Goal: Check status: Check status

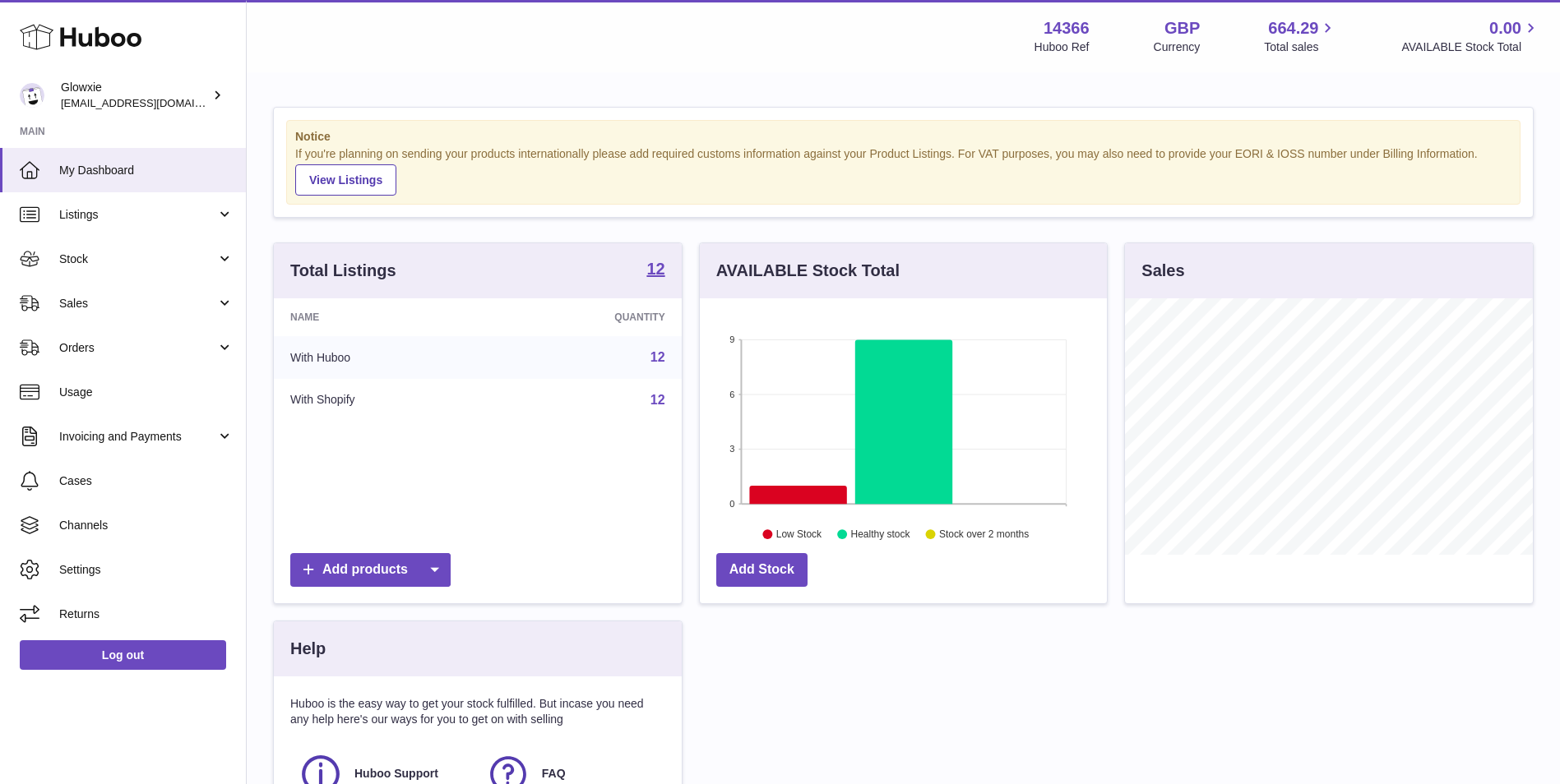
scroll to position [256, 407]
click at [154, 265] on span "Stock" at bounding box center [137, 259] width 157 height 15
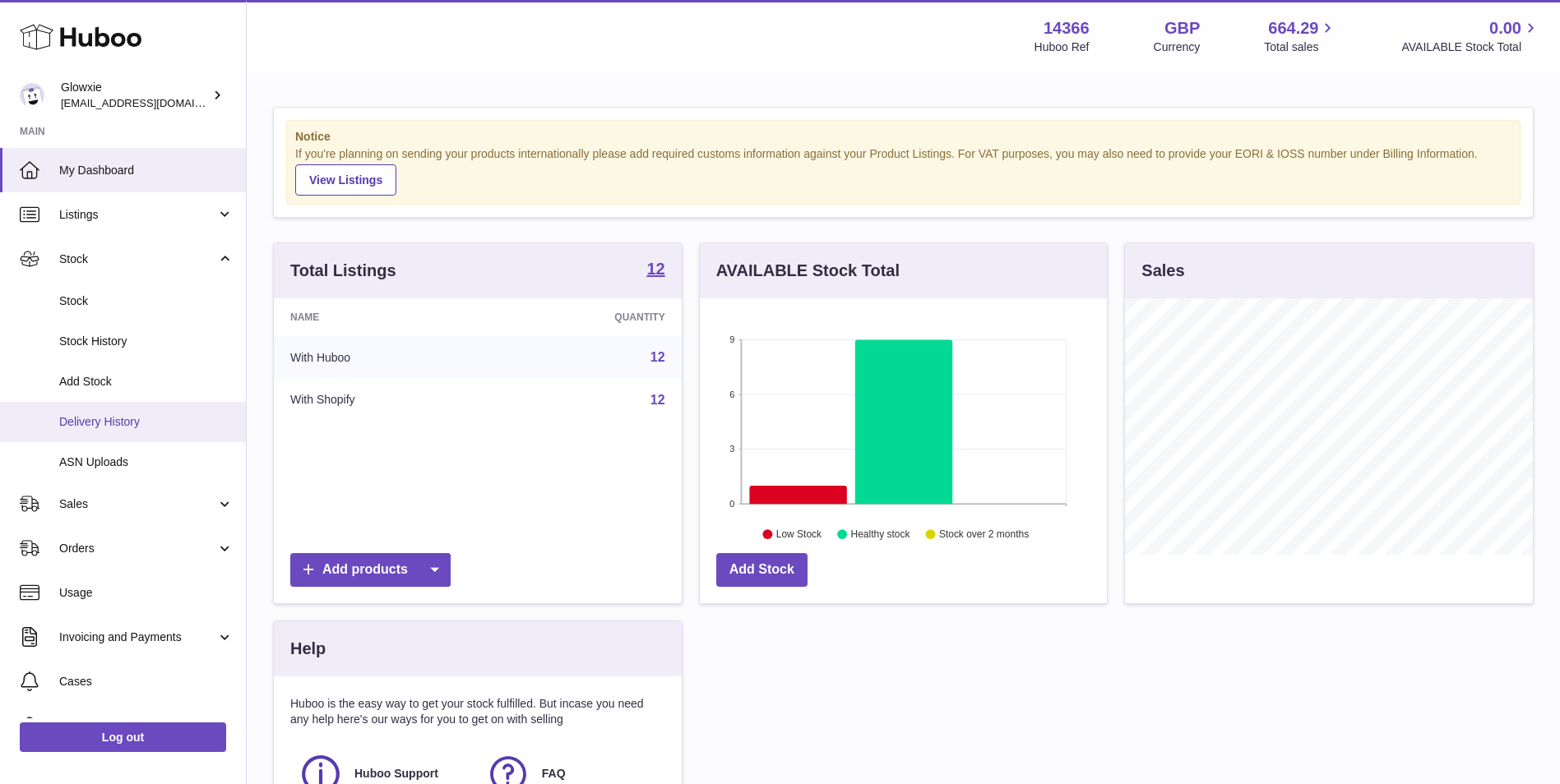
click at [137, 411] on link "Delivery History" at bounding box center [123, 422] width 246 height 40
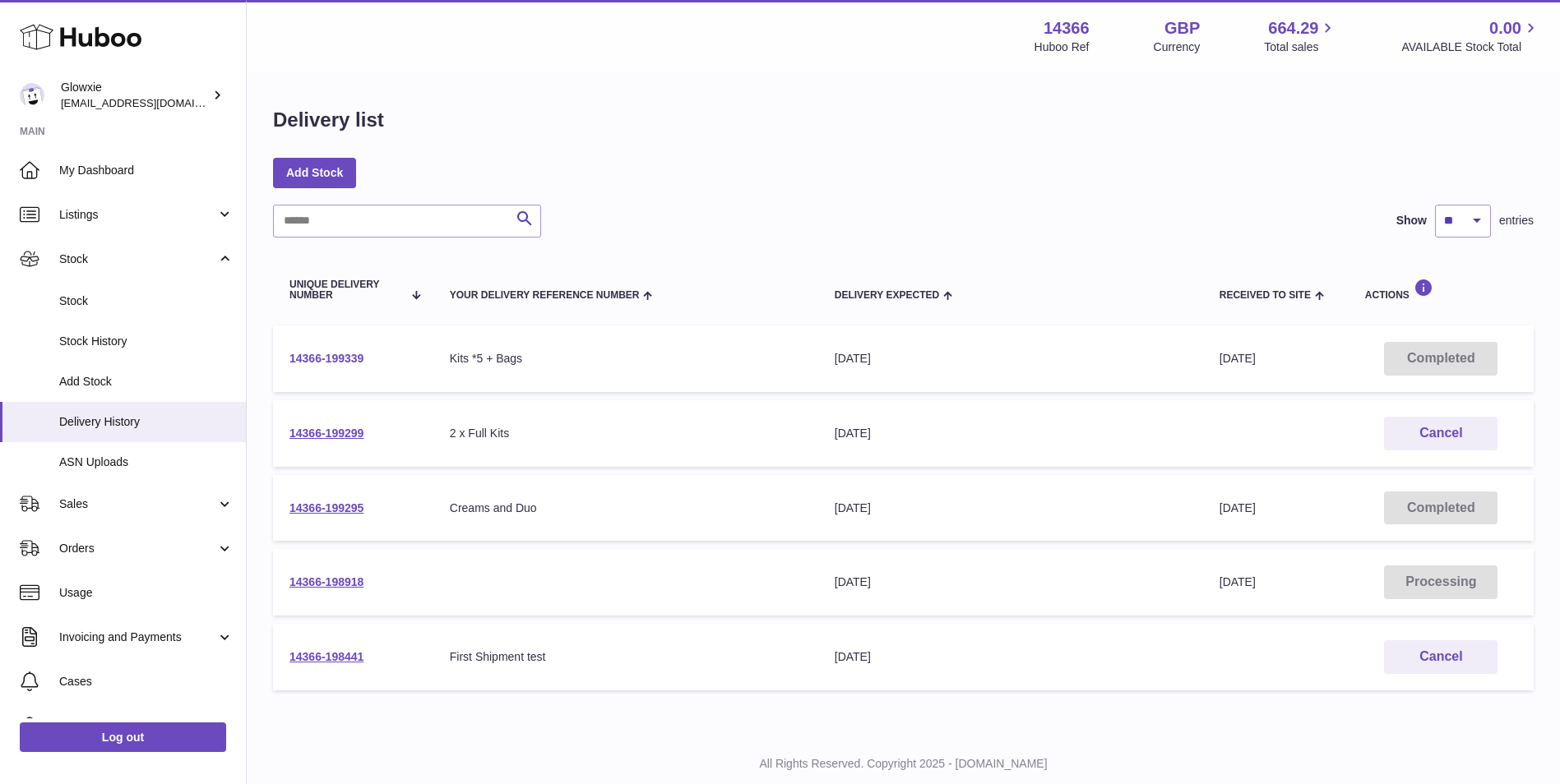
click at [311, 354] on link "14366-199339" at bounding box center [326, 358] width 74 height 13
click at [120, 311] on link "Stock" at bounding box center [123, 301] width 246 height 40
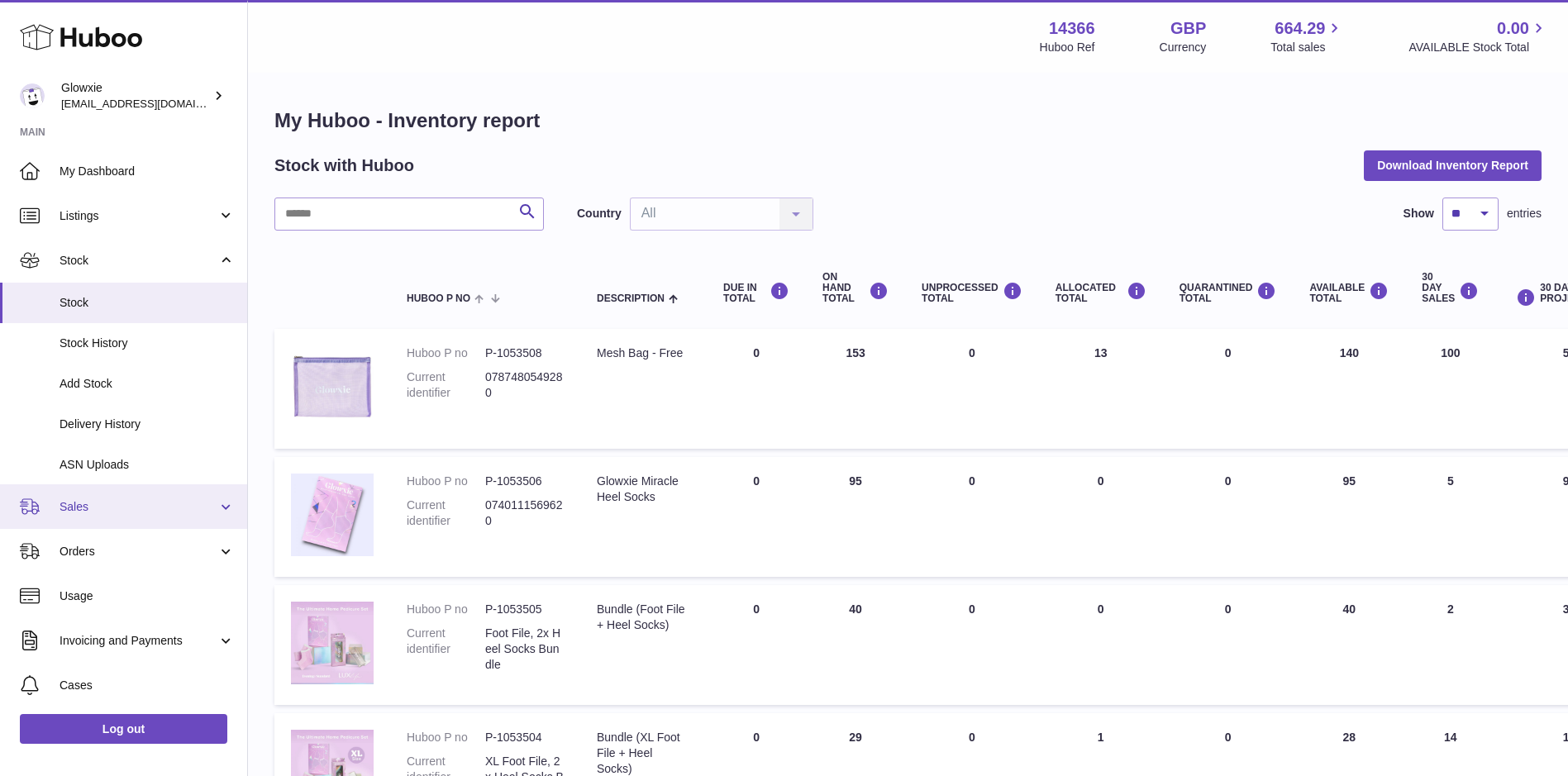
click at [134, 501] on span "Sales" at bounding box center [138, 506] width 158 height 16
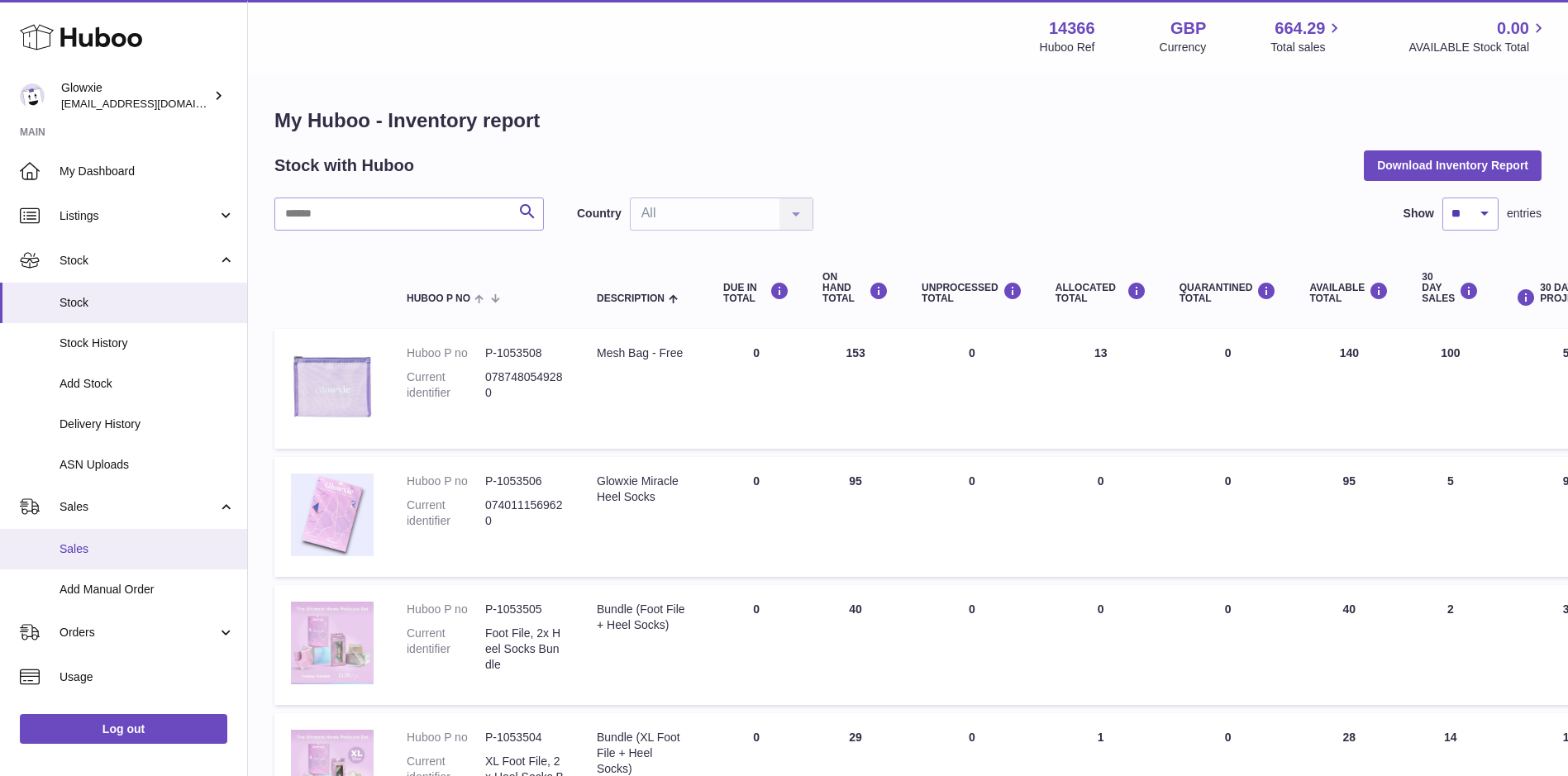
click at [142, 536] on link "Sales" at bounding box center [123, 549] width 247 height 40
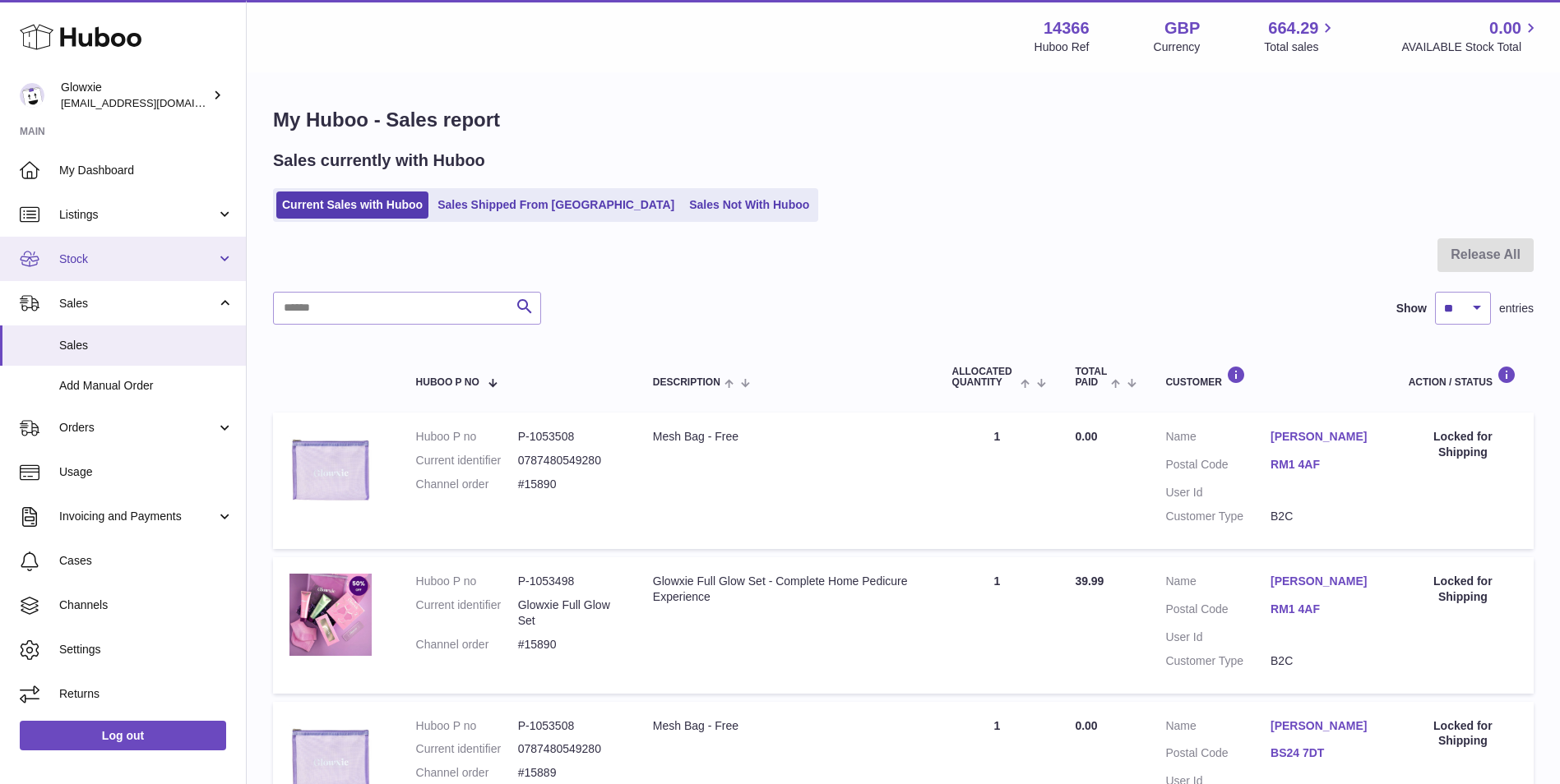
click at [153, 260] on span "Stock" at bounding box center [137, 259] width 157 height 15
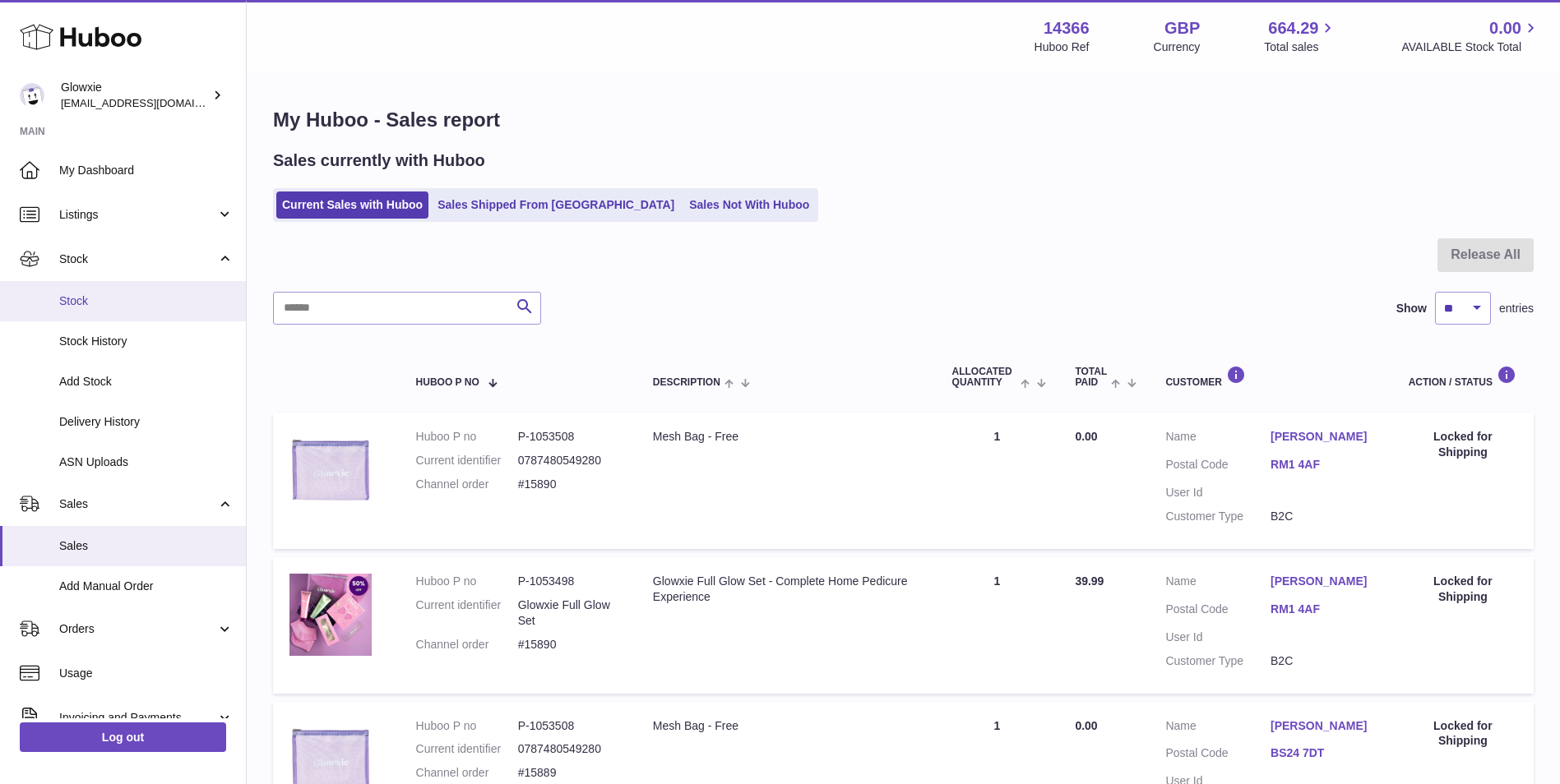
click at [126, 308] on span "Stock" at bounding box center [146, 301] width 175 height 15
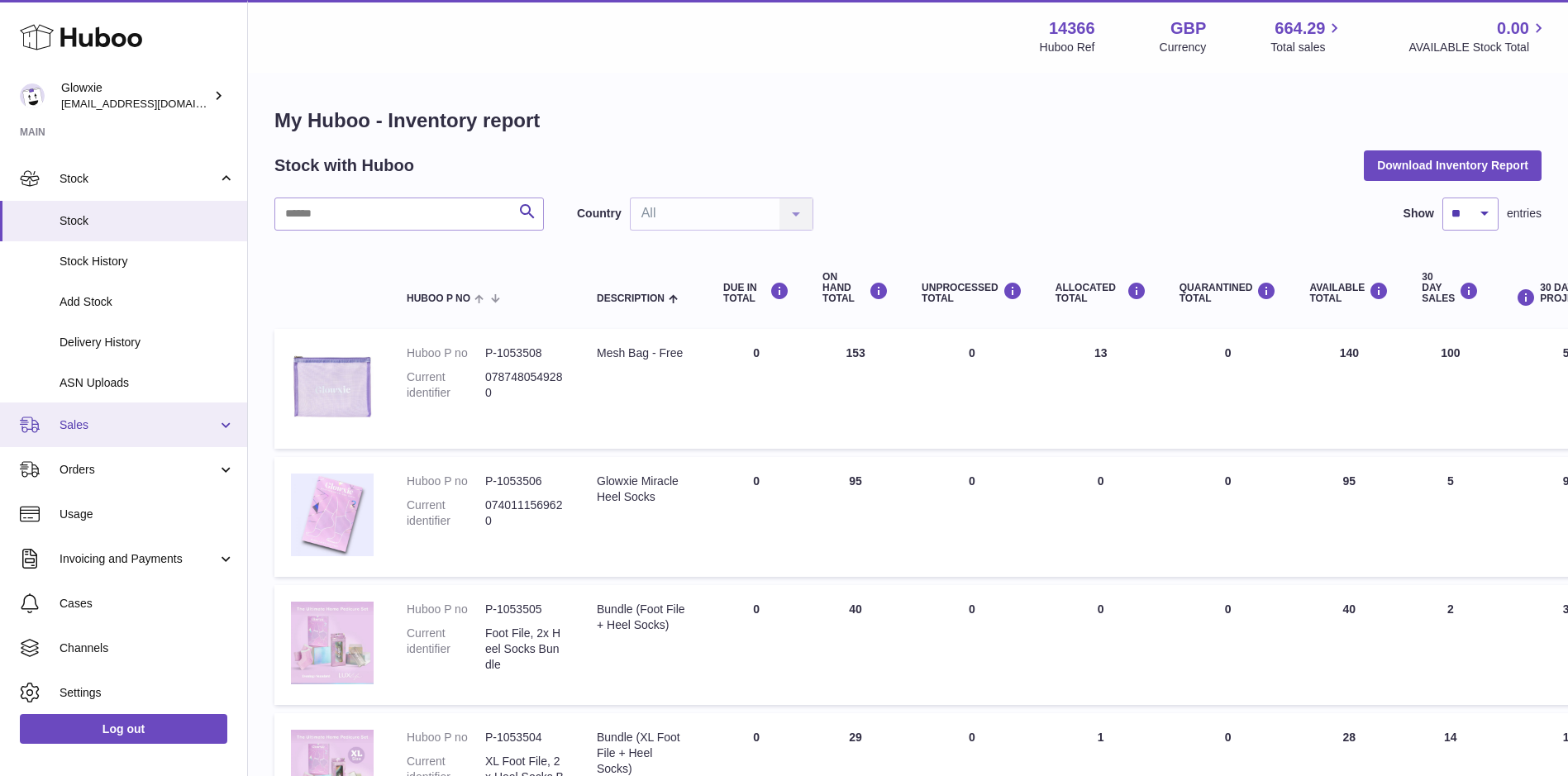
scroll to position [119, 0]
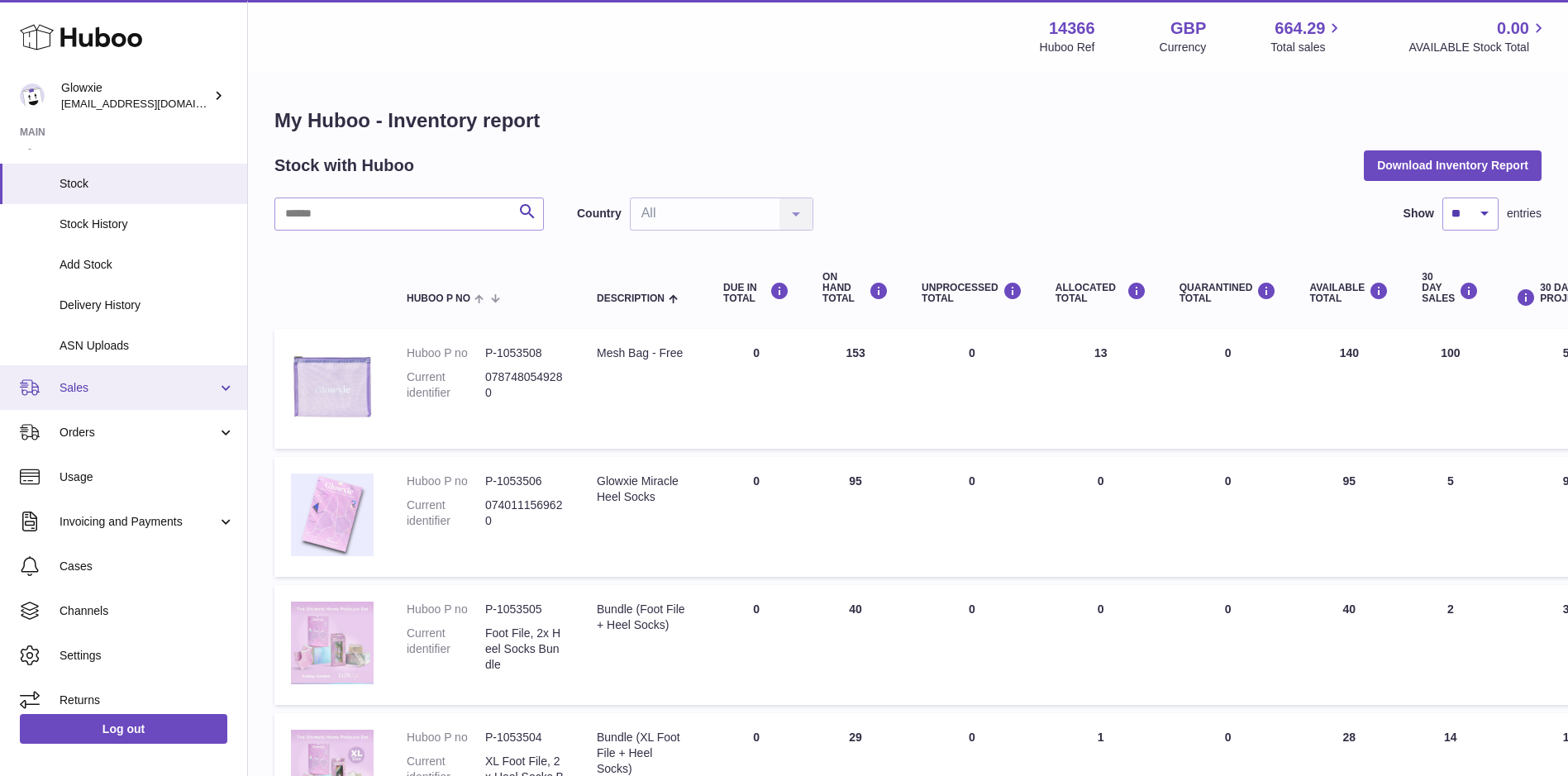
click at [143, 501] on link "Invoicing and Payments" at bounding box center [123, 521] width 247 height 45
click at [141, 387] on span "Sales" at bounding box center [138, 388] width 158 height 16
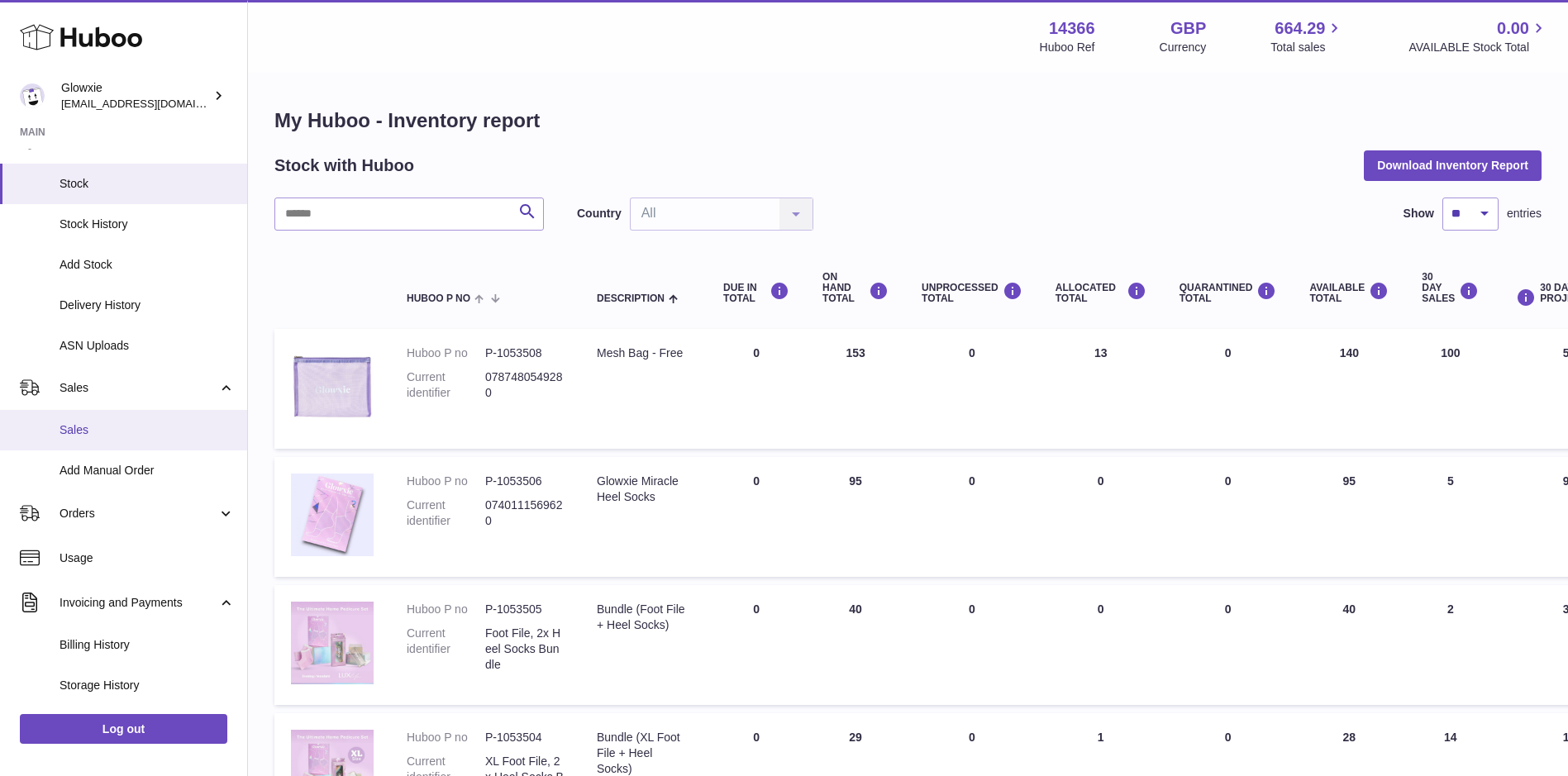
click at [151, 439] on link "Sales" at bounding box center [123, 430] width 247 height 40
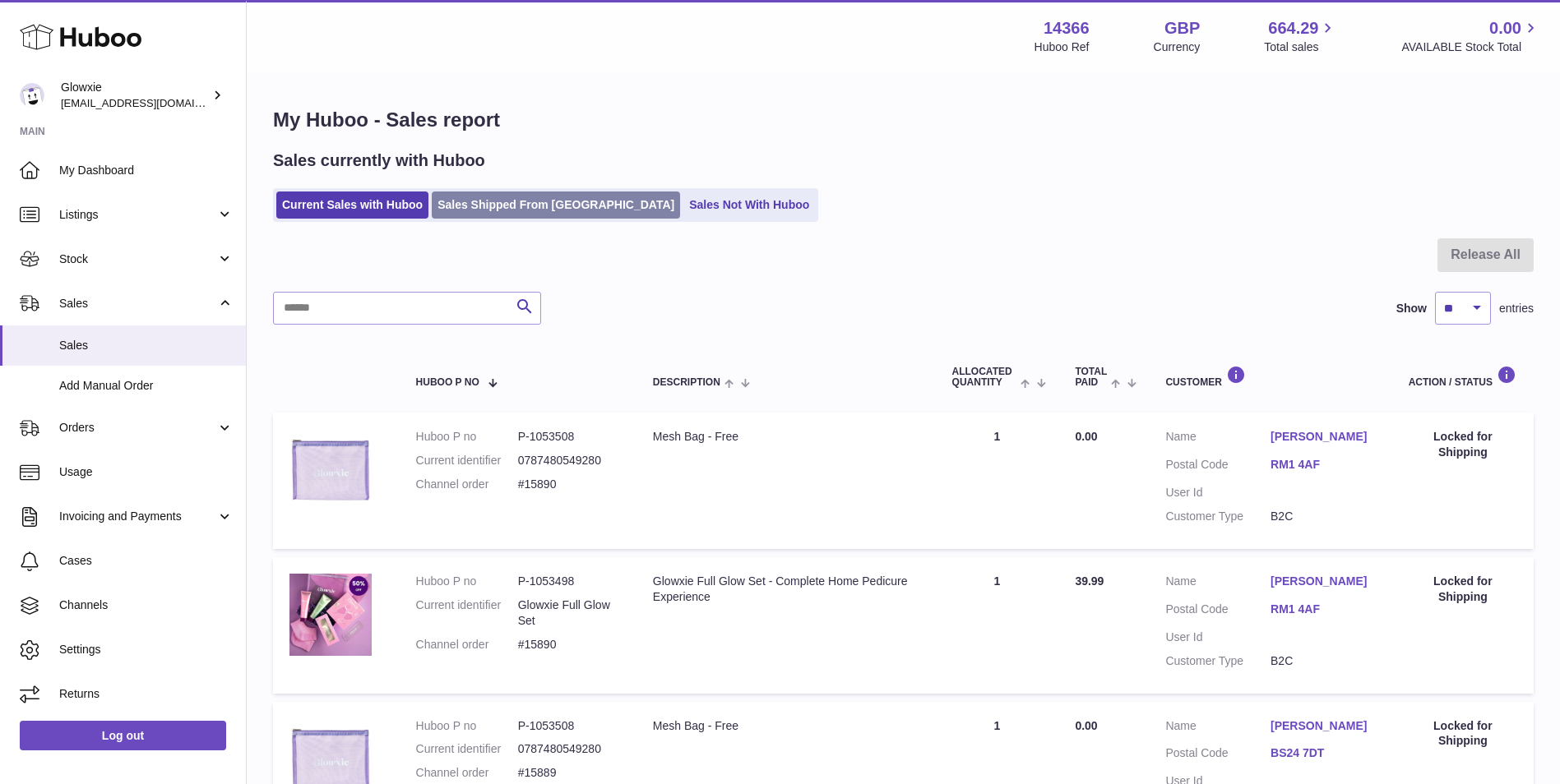
click at [473, 206] on link "Sales Shipped From Huboo" at bounding box center [556, 206] width 248 height 27
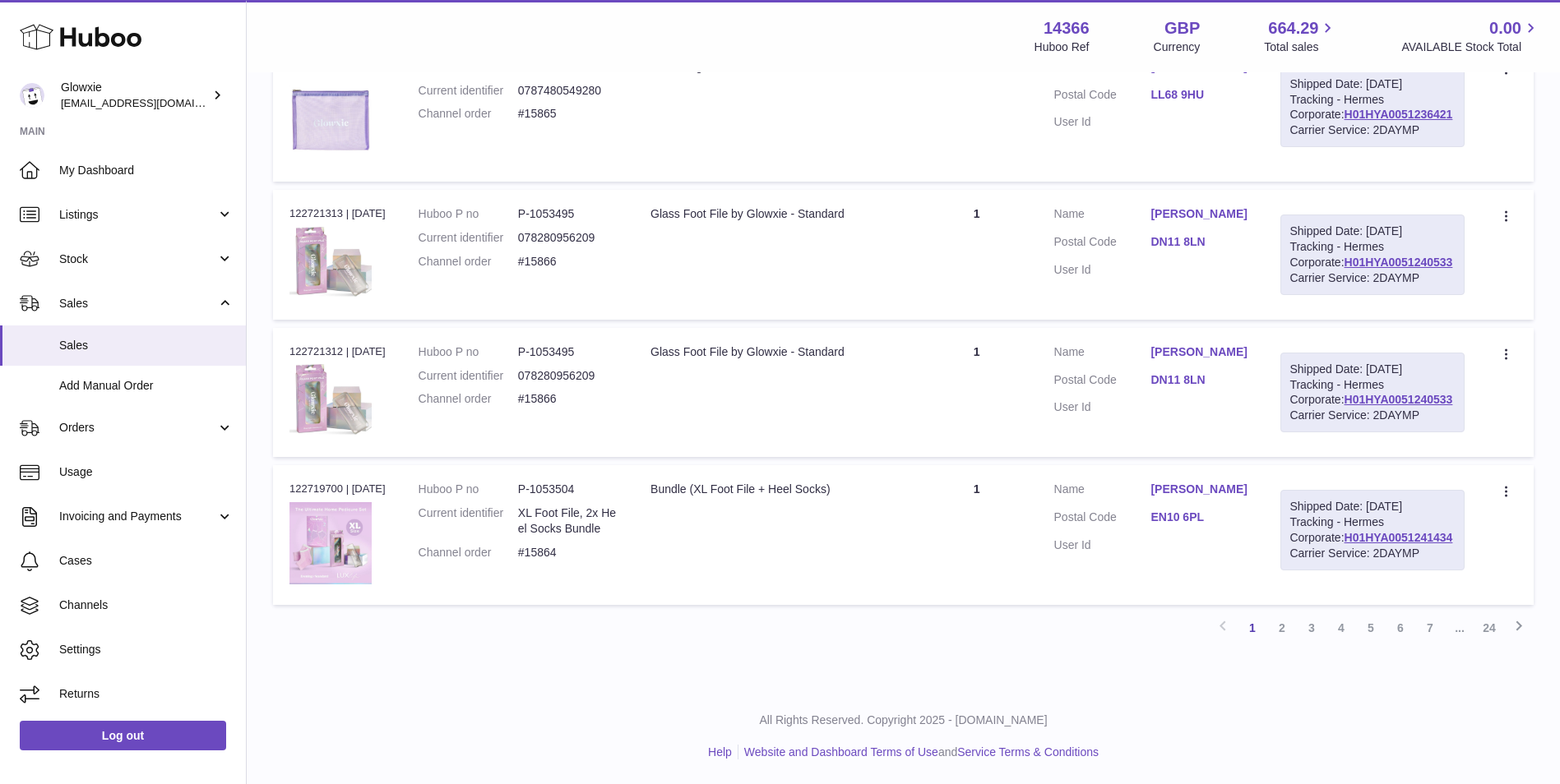
scroll to position [1465, 0]
click at [176, 468] on span "Usage" at bounding box center [146, 472] width 175 height 15
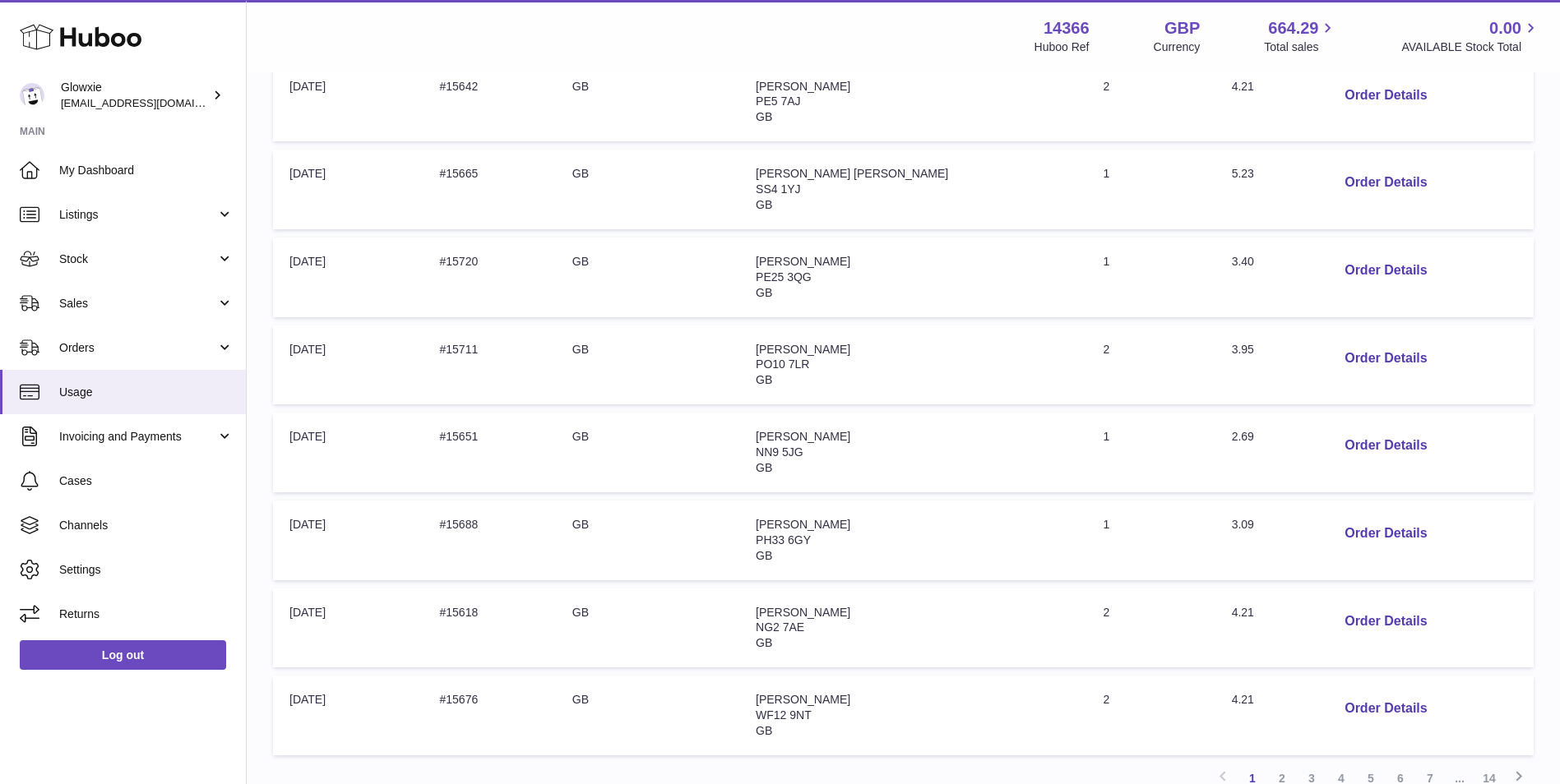
scroll to position [548, 0]
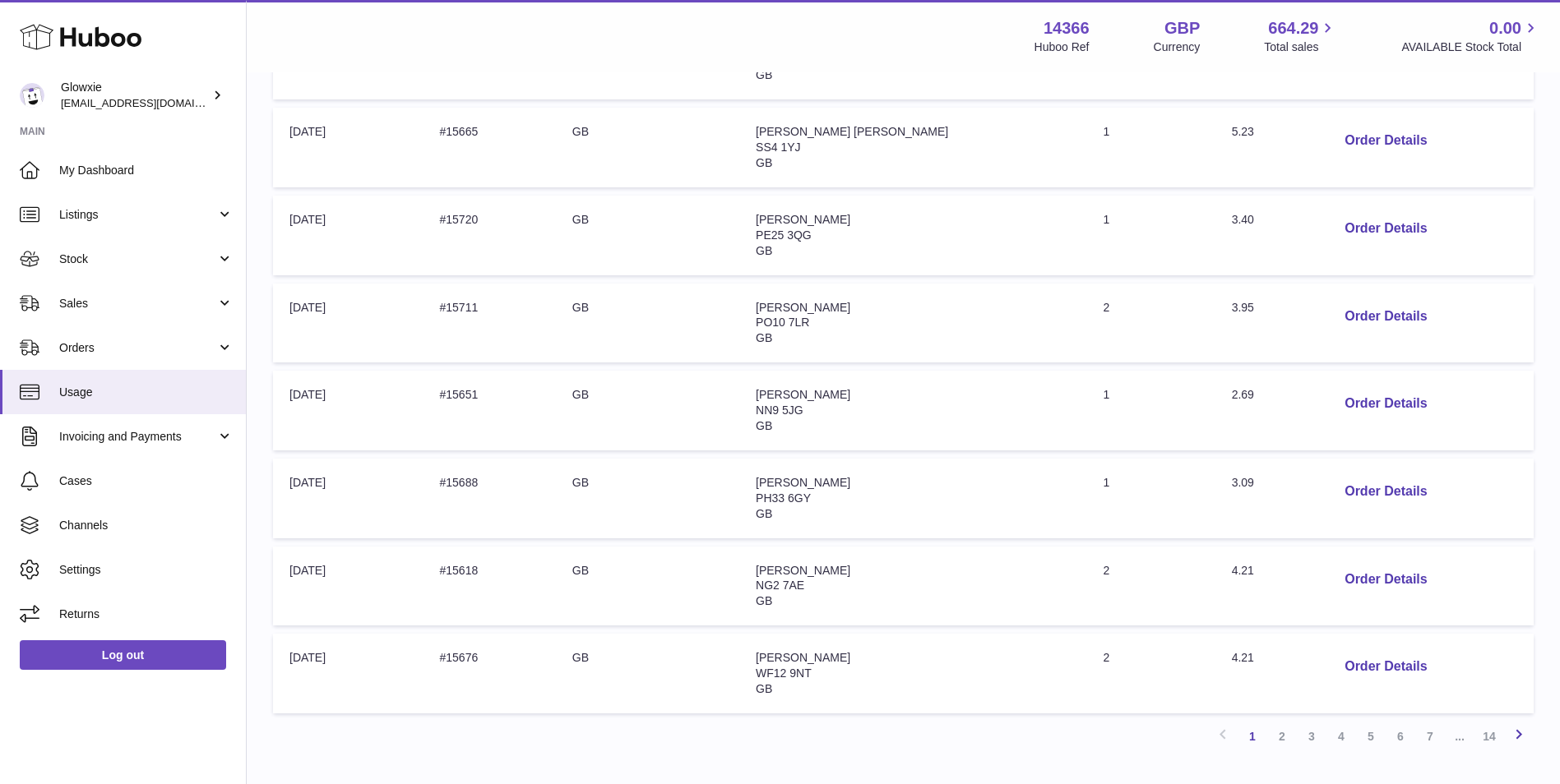
click at [1513, 738] on icon at bounding box center [1519, 734] width 20 height 21
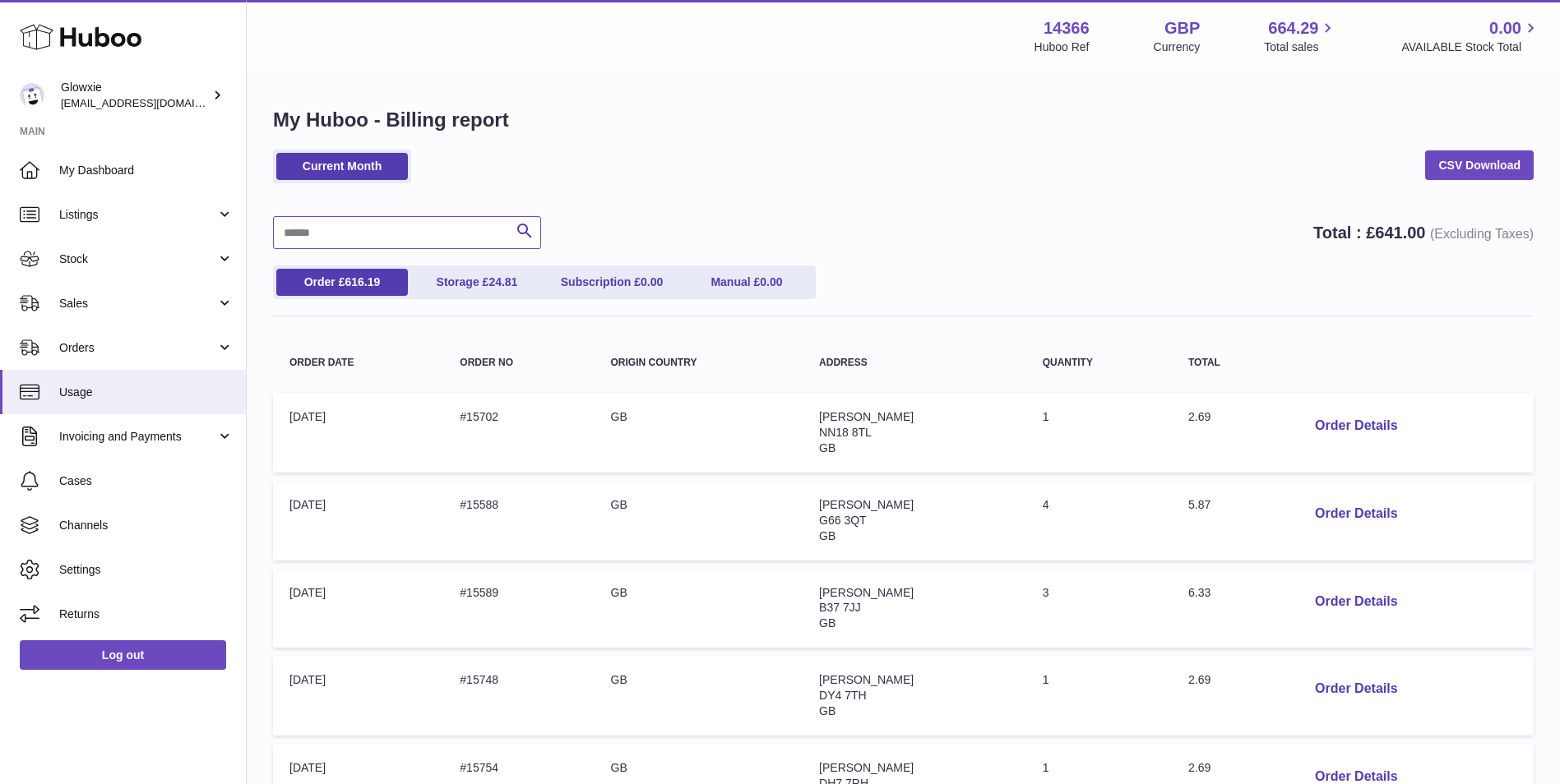
click at [376, 234] on input "text" at bounding box center [407, 233] width 268 height 33
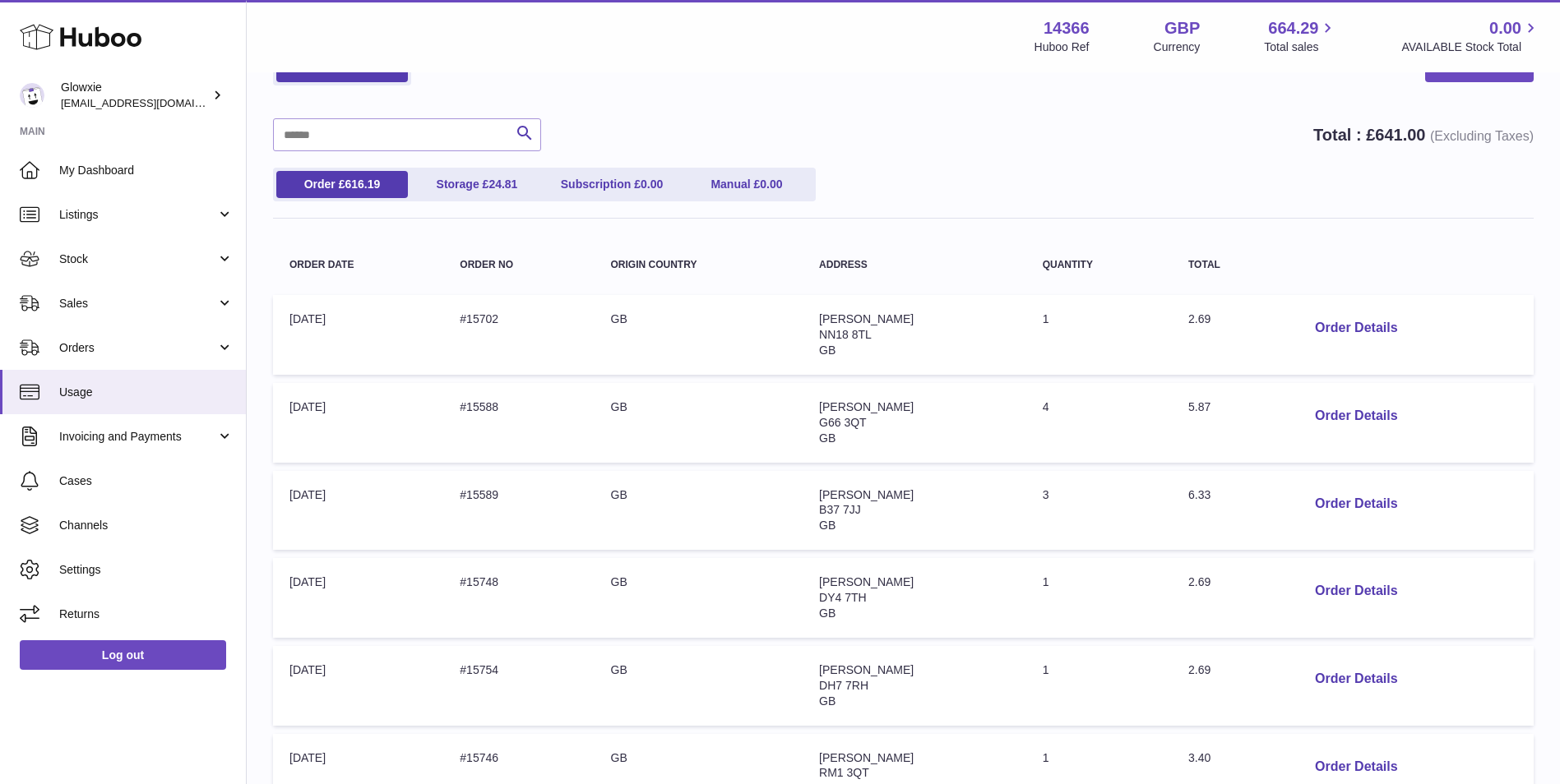
scroll to position [137, 0]
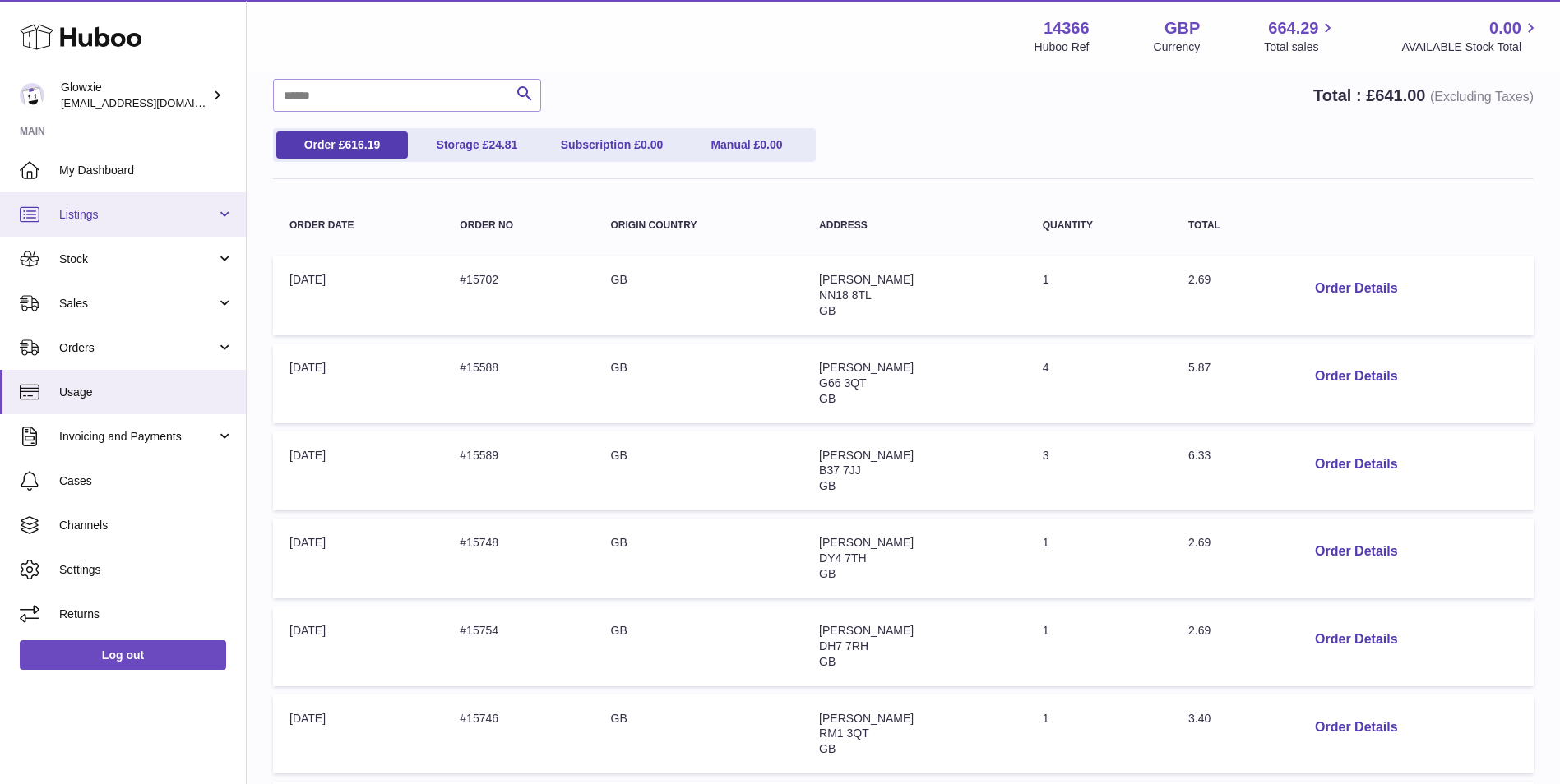
click at [65, 218] on span "Listings" at bounding box center [137, 215] width 157 height 15
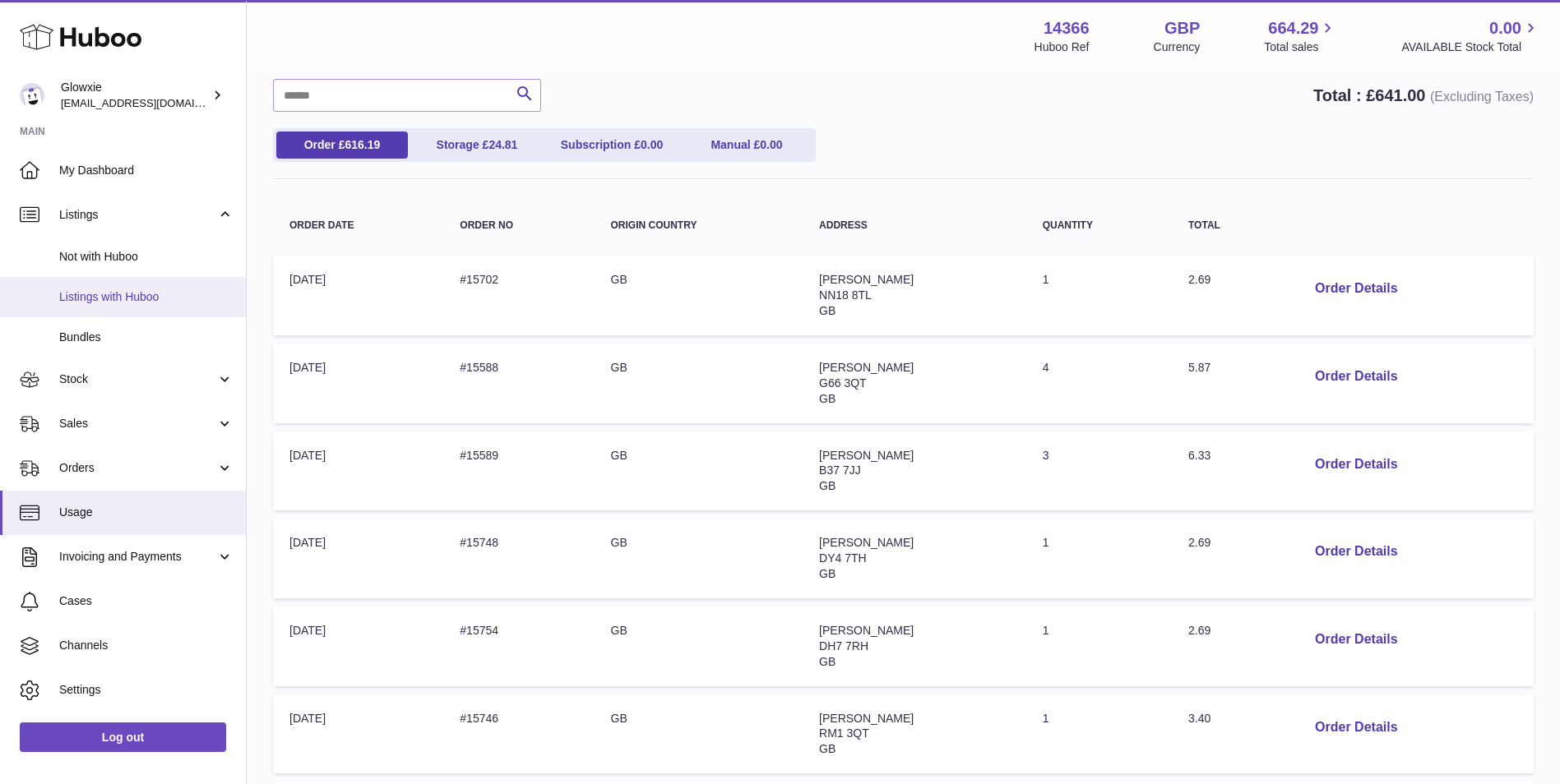
click at [152, 286] on link "Listings with Huboo" at bounding box center [123, 297] width 246 height 40
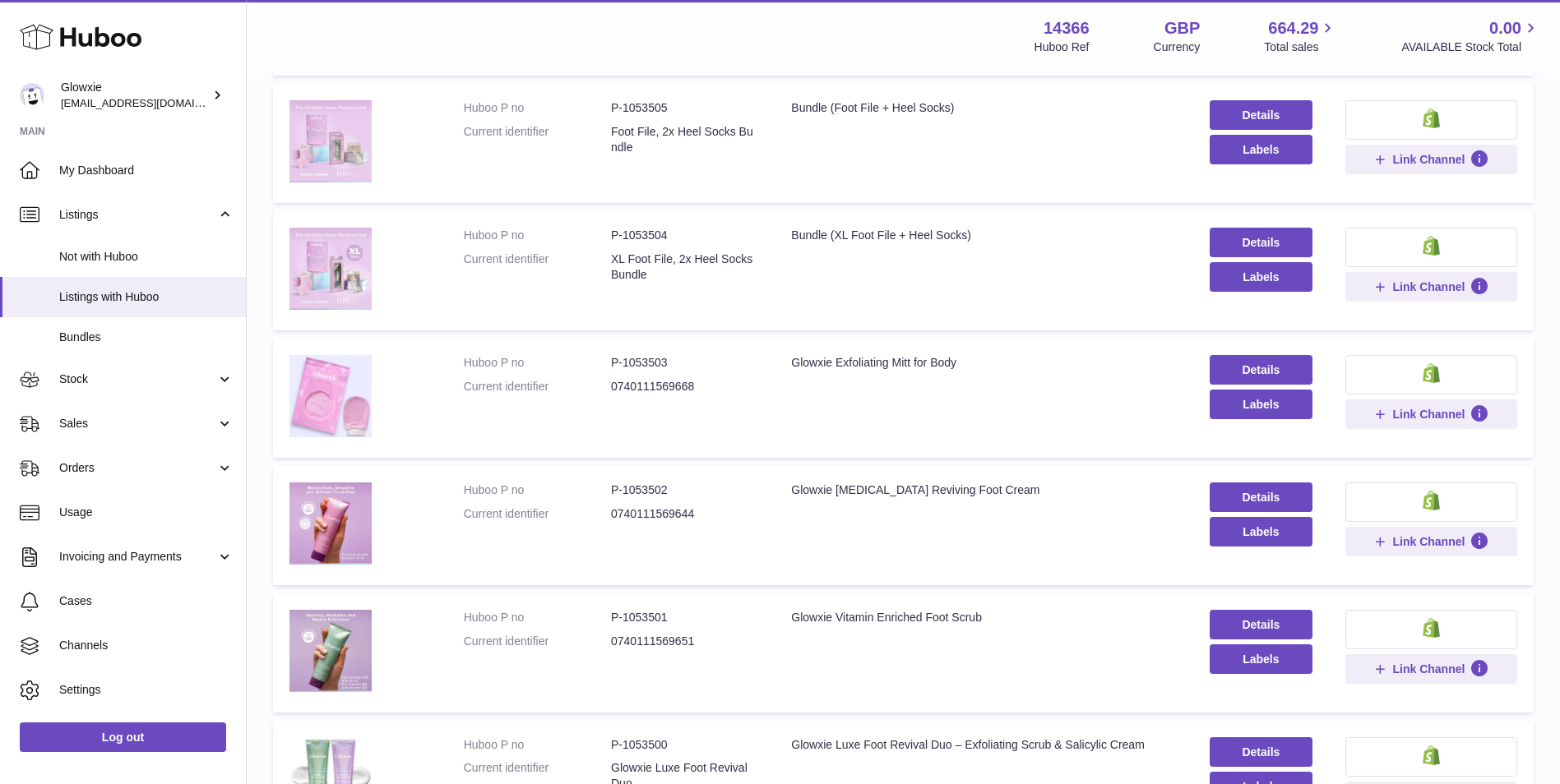
scroll to position [137, 0]
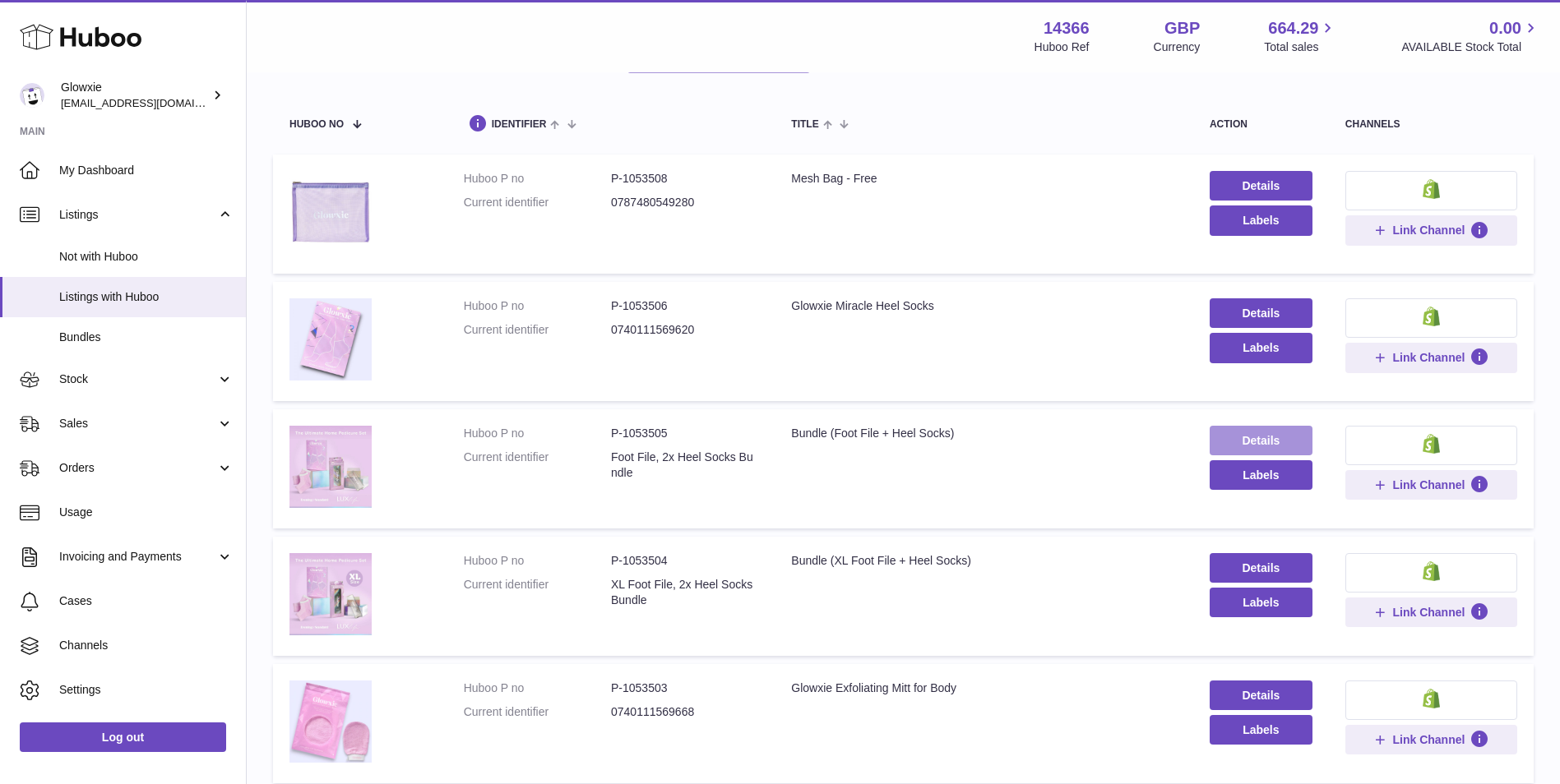
click at [1248, 431] on link "Details" at bounding box center [1261, 440] width 103 height 30
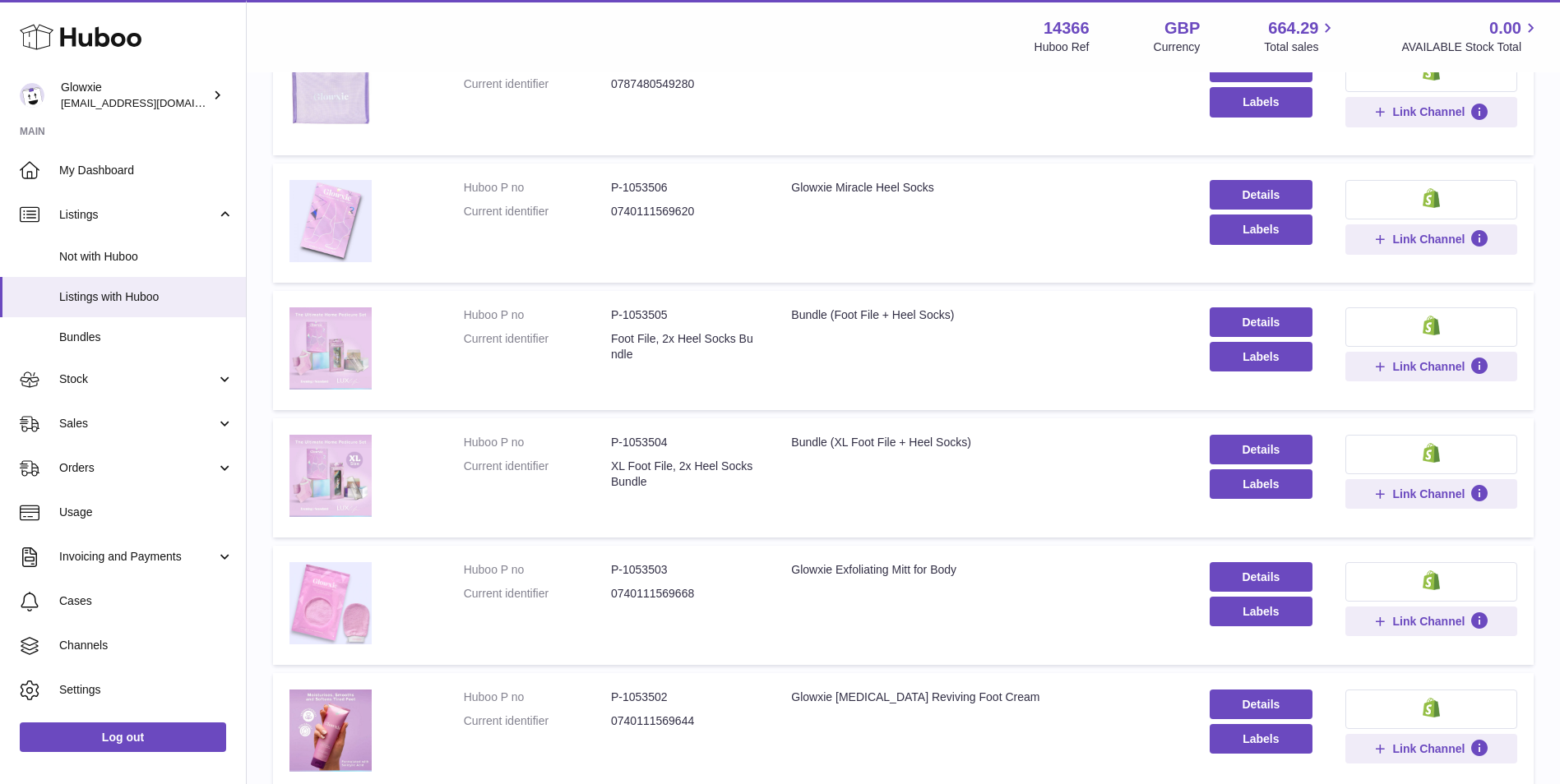
scroll to position [118, 0]
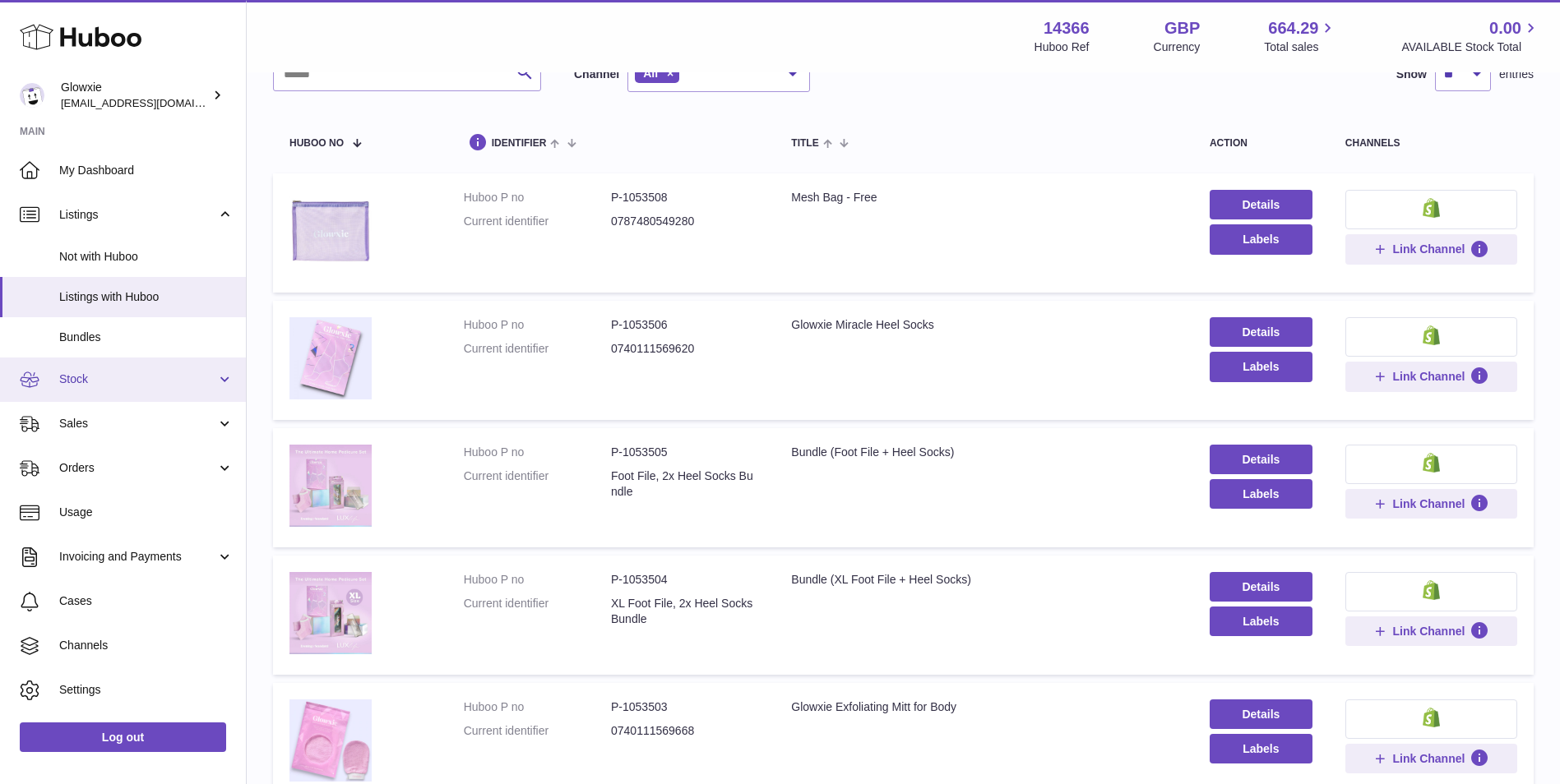
click at [130, 369] on link "Stock" at bounding box center [123, 379] width 246 height 45
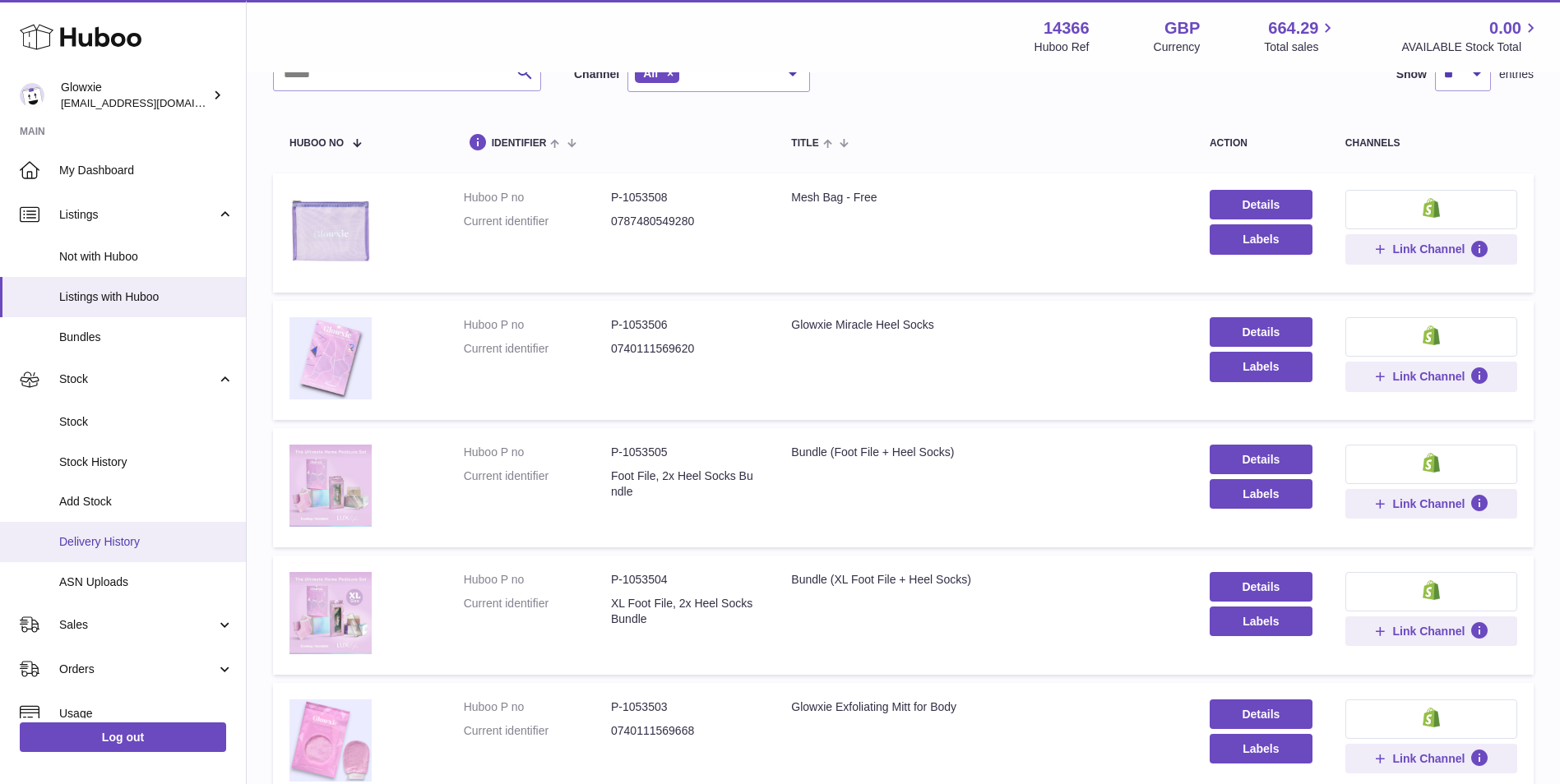
click at [152, 531] on link "Delivery History" at bounding box center [123, 542] width 246 height 40
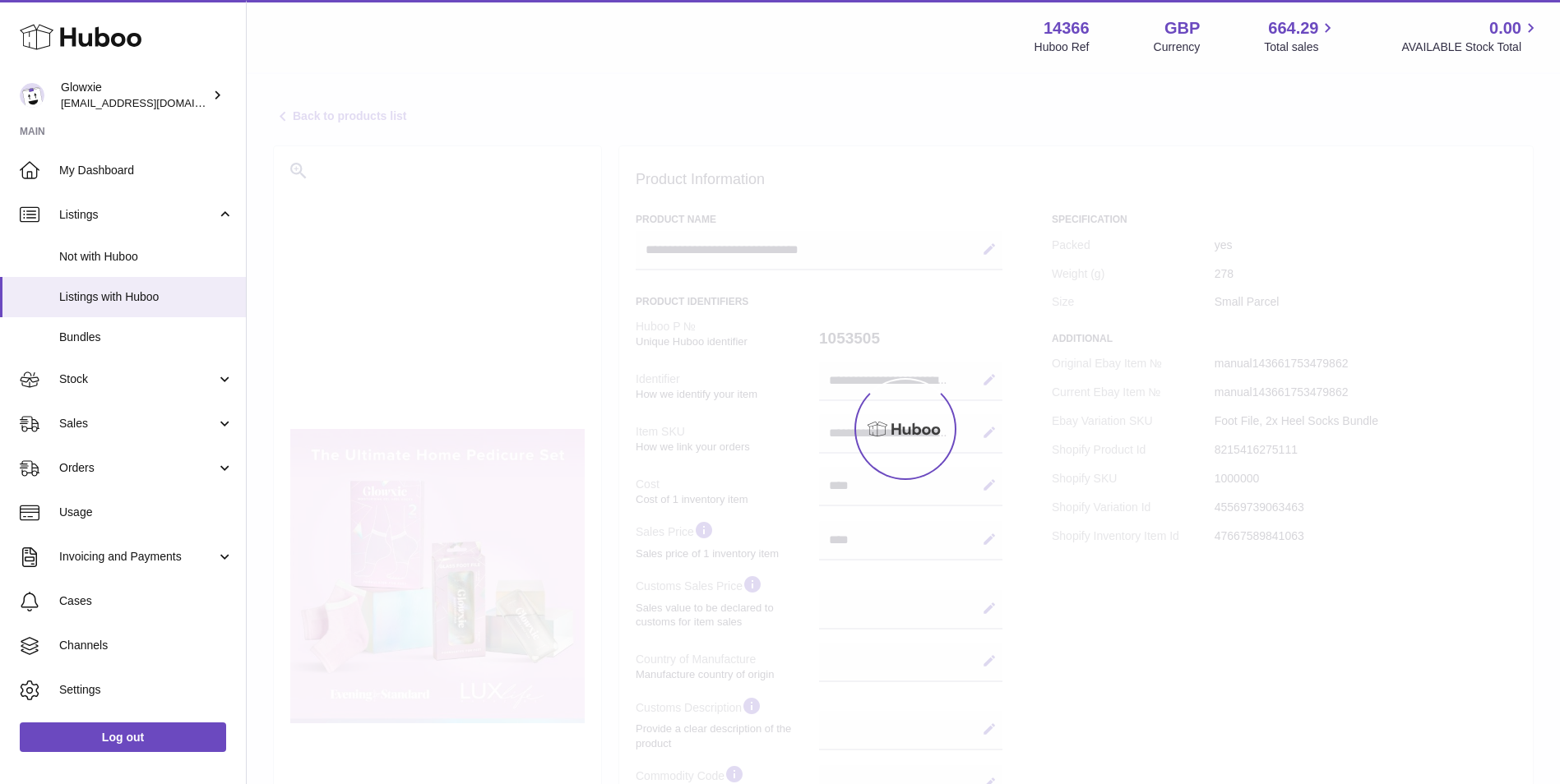
select select
select select "****"
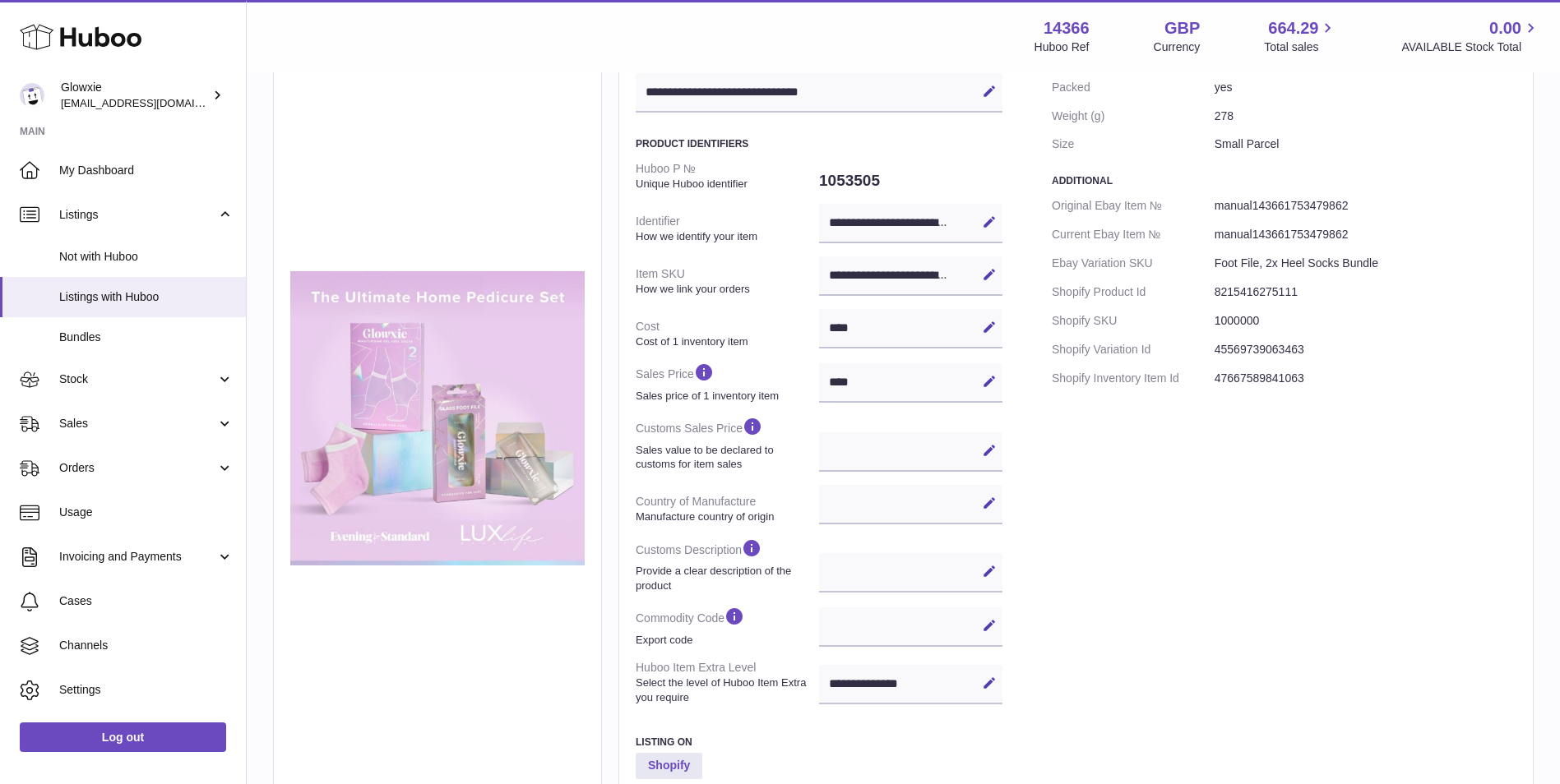
scroll to position [386, 0]
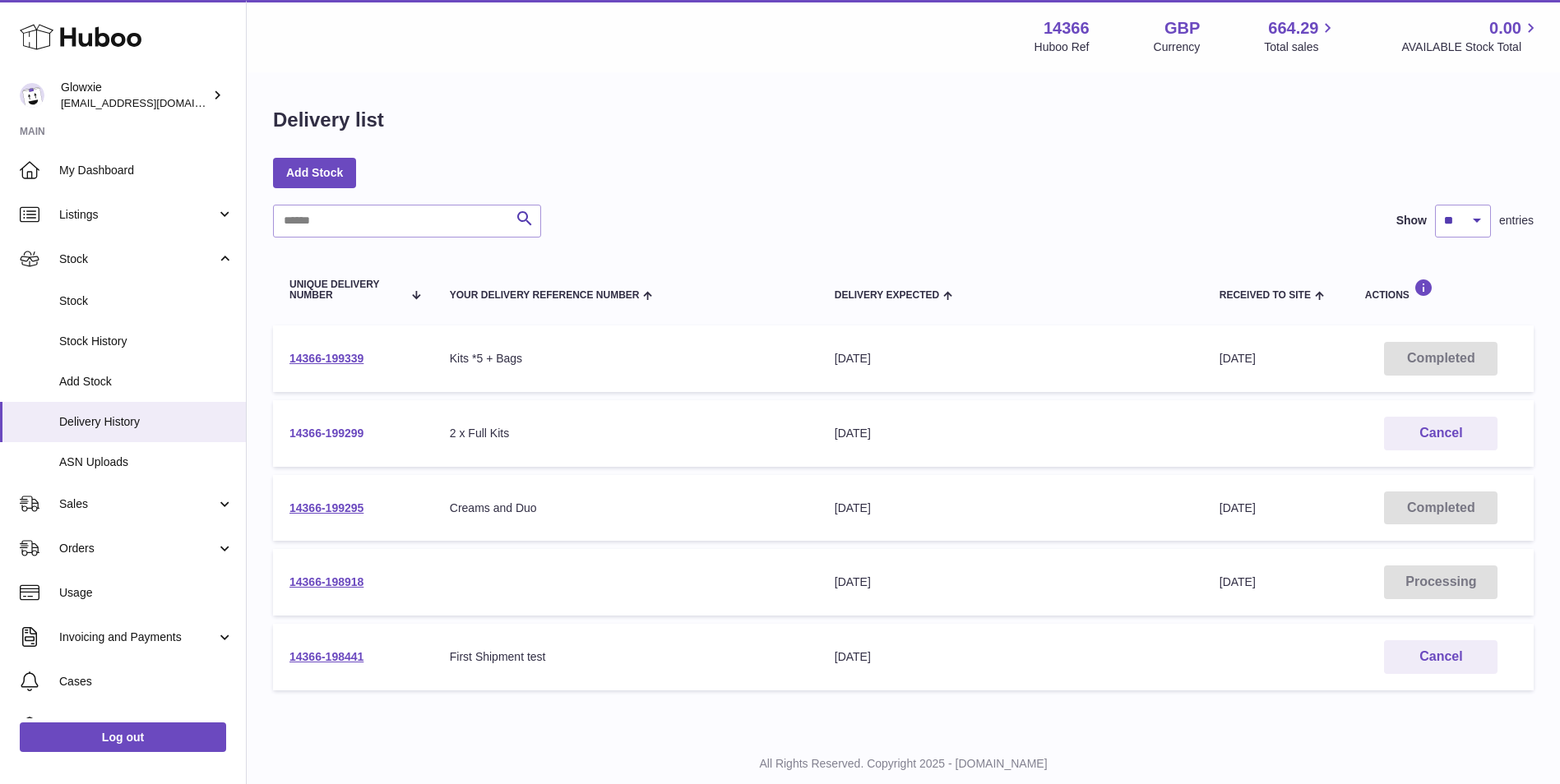
click at [347, 432] on link "14366-199299" at bounding box center [326, 433] width 74 height 13
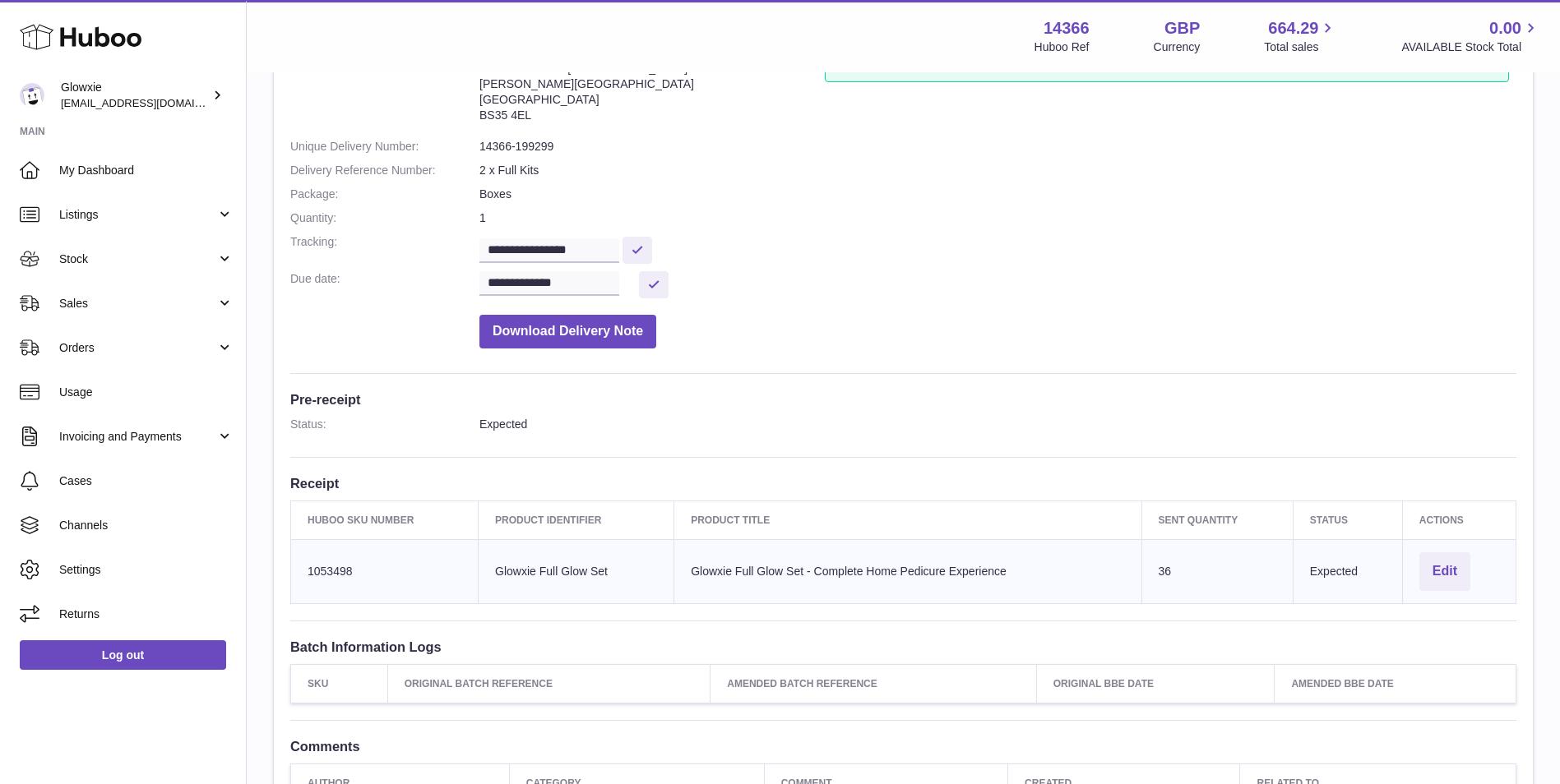
scroll to position [274, 0]
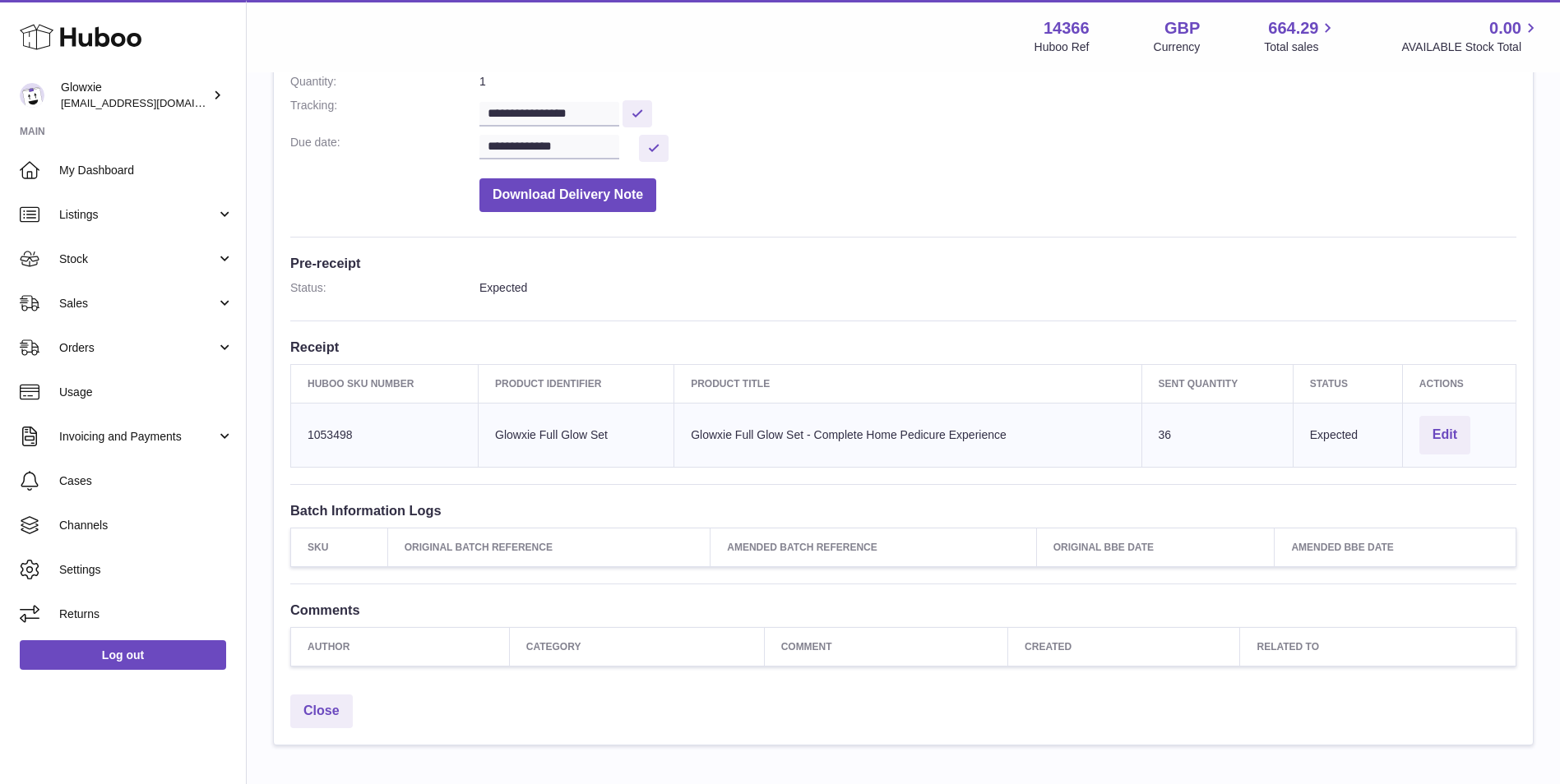
drag, startPoint x: 1205, startPoint y: 429, endPoint x: 1143, endPoint y: 439, distance: 62.8
click at [1143, 439] on td "Sent Quantity 36" at bounding box center [1217, 435] width 151 height 65
drag, startPoint x: 1143, startPoint y: 439, endPoint x: 1188, endPoint y: 444, distance: 45.3
click at [1188, 444] on td "Sent Quantity 36" at bounding box center [1217, 435] width 151 height 65
drag, startPoint x: 1193, startPoint y: 440, endPoint x: 1154, endPoint y: 444, distance: 39.2
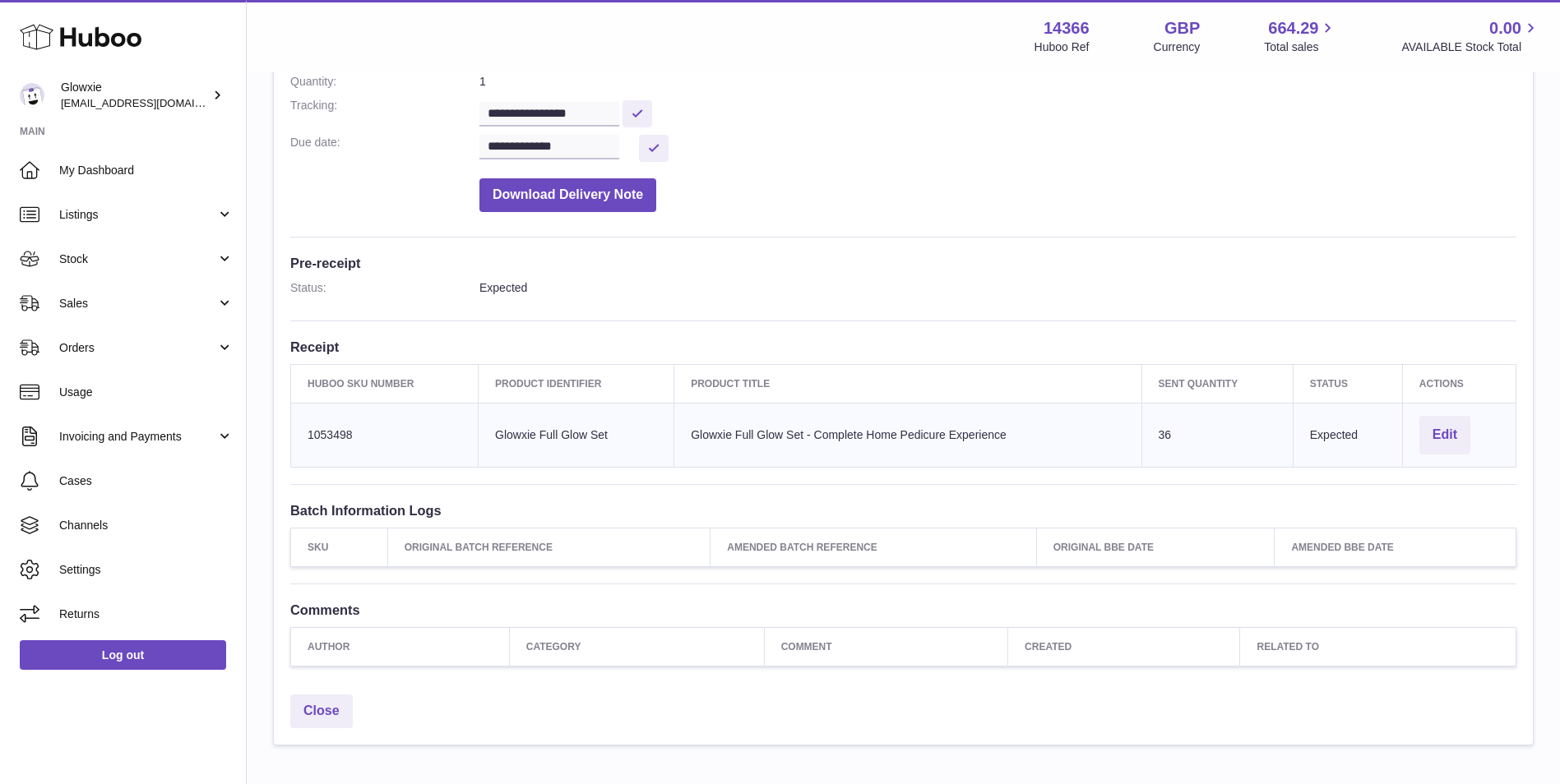
click at [1154, 444] on td "Sent Quantity 36" at bounding box center [1217, 435] width 151 height 65
click at [1187, 440] on td "Sent Quantity 36" at bounding box center [1217, 435] width 151 height 65
drag, startPoint x: 1172, startPoint y: 438, endPoint x: 1156, endPoint y: 438, distance: 16.0
click at [1156, 438] on td "Sent Quantity 36" at bounding box center [1217, 435] width 151 height 65
click at [1172, 439] on td "Sent Quantity 36" at bounding box center [1217, 435] width 151 height 65
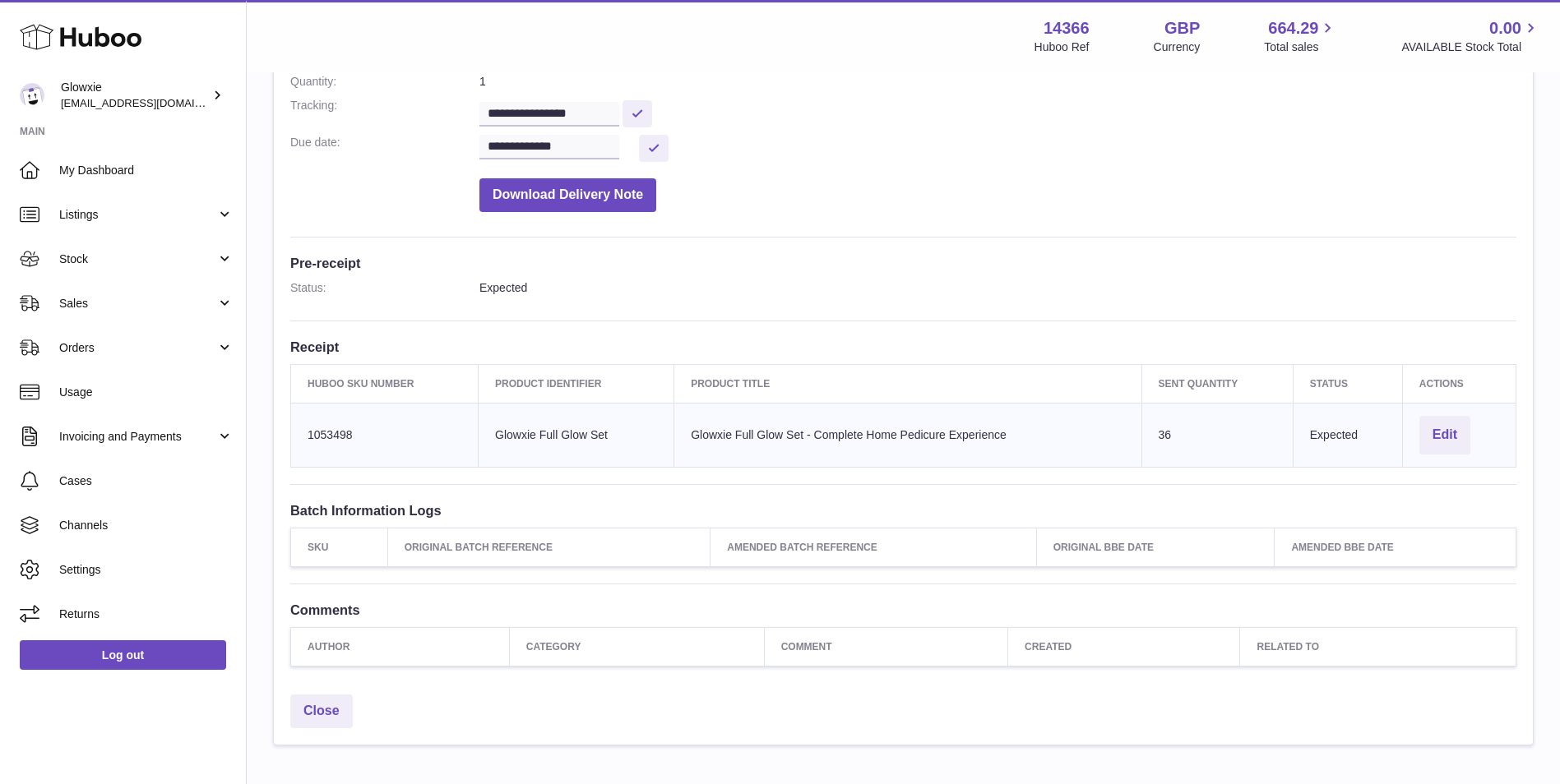
drag, startPoint x: 1193, startPoint y: 433, endPoint x: 1137, endPoint y: 437, distance: 56.1
click at [1137, 437] on tr "Huboo SKU Number 1053498 Client Identifier Glowxie Full Glow Set Product title …" at bounding box center [903, 435] width 1225 height 65
drag, startPoint x: 1137, startPoint y: 437, endPoint x: 1176, endPoint y: 447, distance: 40.3
click at [1176, 447] on td "Sent Quantity 36" at bounding box center [1217, 435] width 151 height 65
click at [949, 447] on td "Product title Glowxie Full Glow Set - Complete Home Pedicure Experience" at bounding box center [907, 435] width 467 height 65
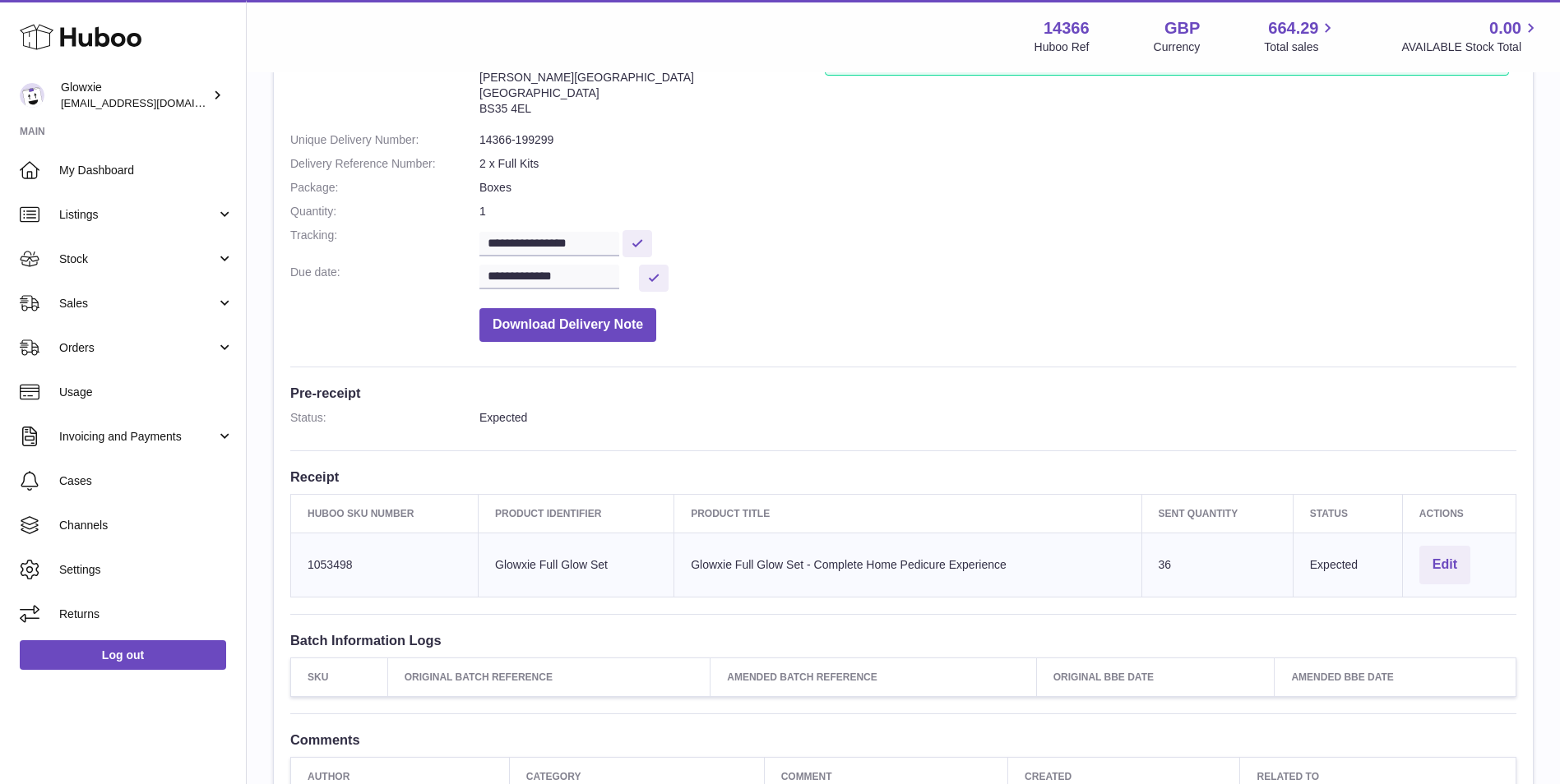
scroll to position [0, 0]
